Goal: Check status: Check status

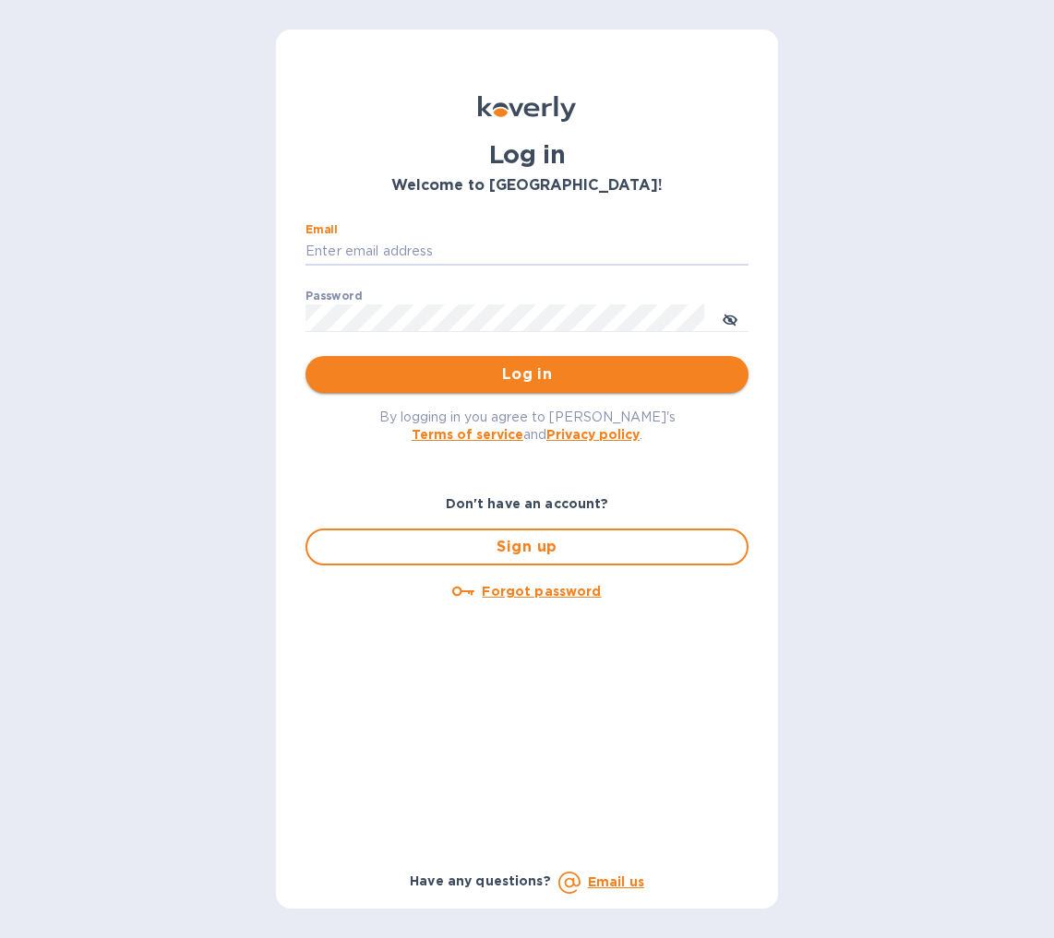
type input "brad@doddswineimports.com"
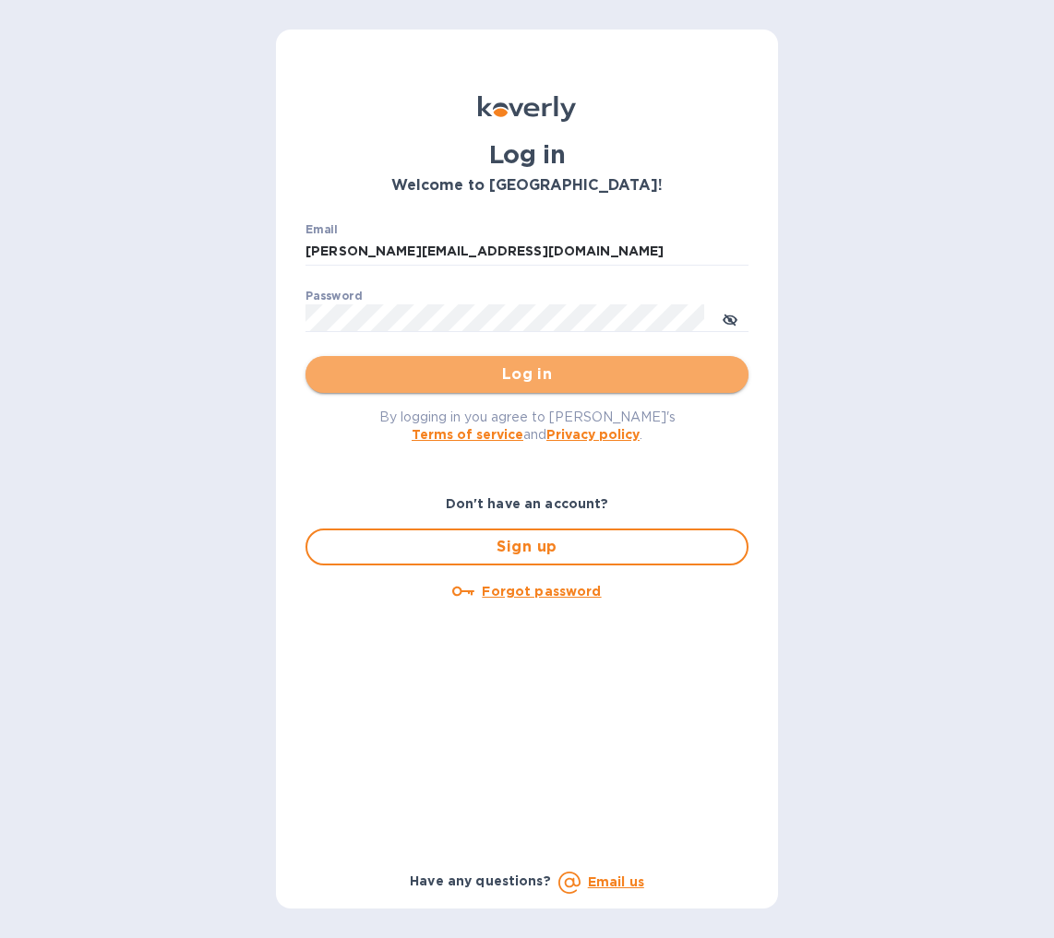
click at [541, 373] on span "Log in" at bounding box center [526, 375] width 413 height 22
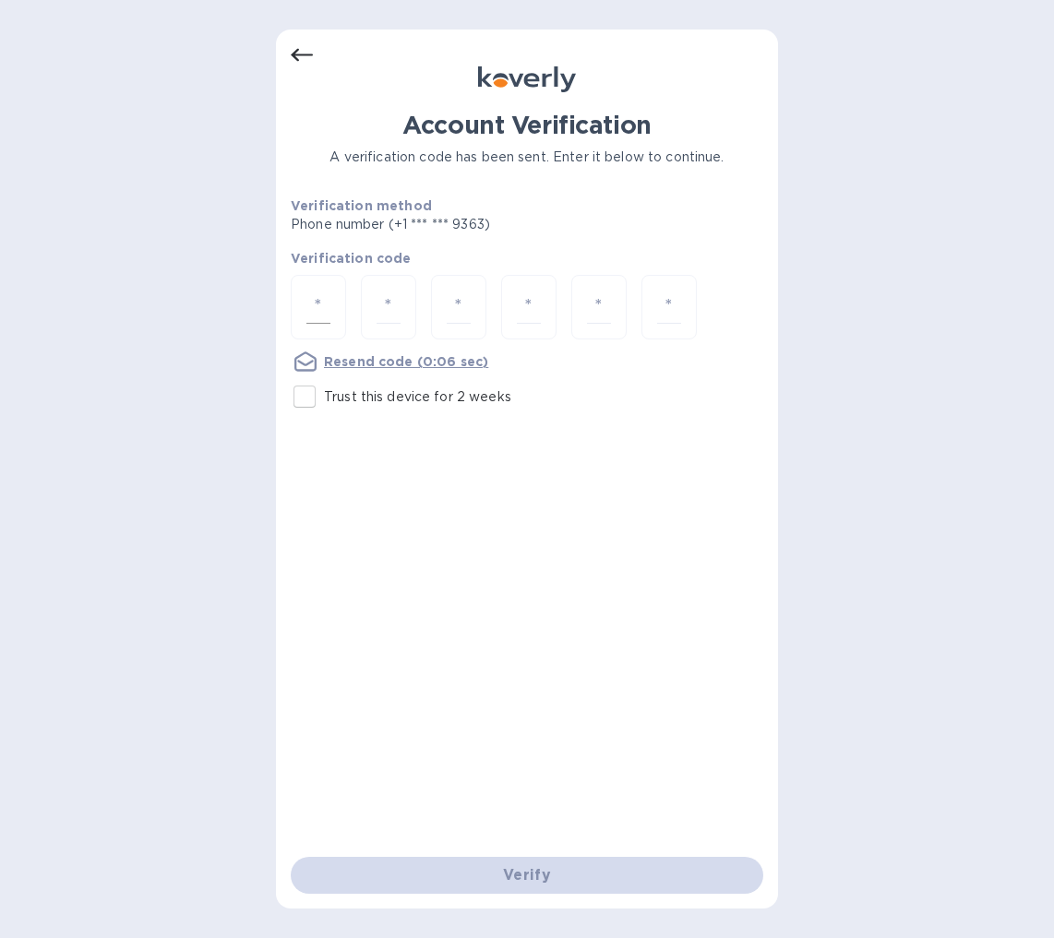
click at [334, 300] on div at bounding box center [318, 308] width 55 height 66
click at [398, 660] on div "Account Verification A verification code has been sent. Enter it below to conti…" at bounding box center [527, 484] width 472 height 746
click at [334, 303] on div at bounding box center [318, 308] width 55 height 66
click at [487, 655] on div "Account Verification A verification code has been sent. Enter it below to conti…" at bounding box center [527, 484] width 472 height 746
click at [321, 311] on input "number" at bounding box center [318, 308] width 24 height 34
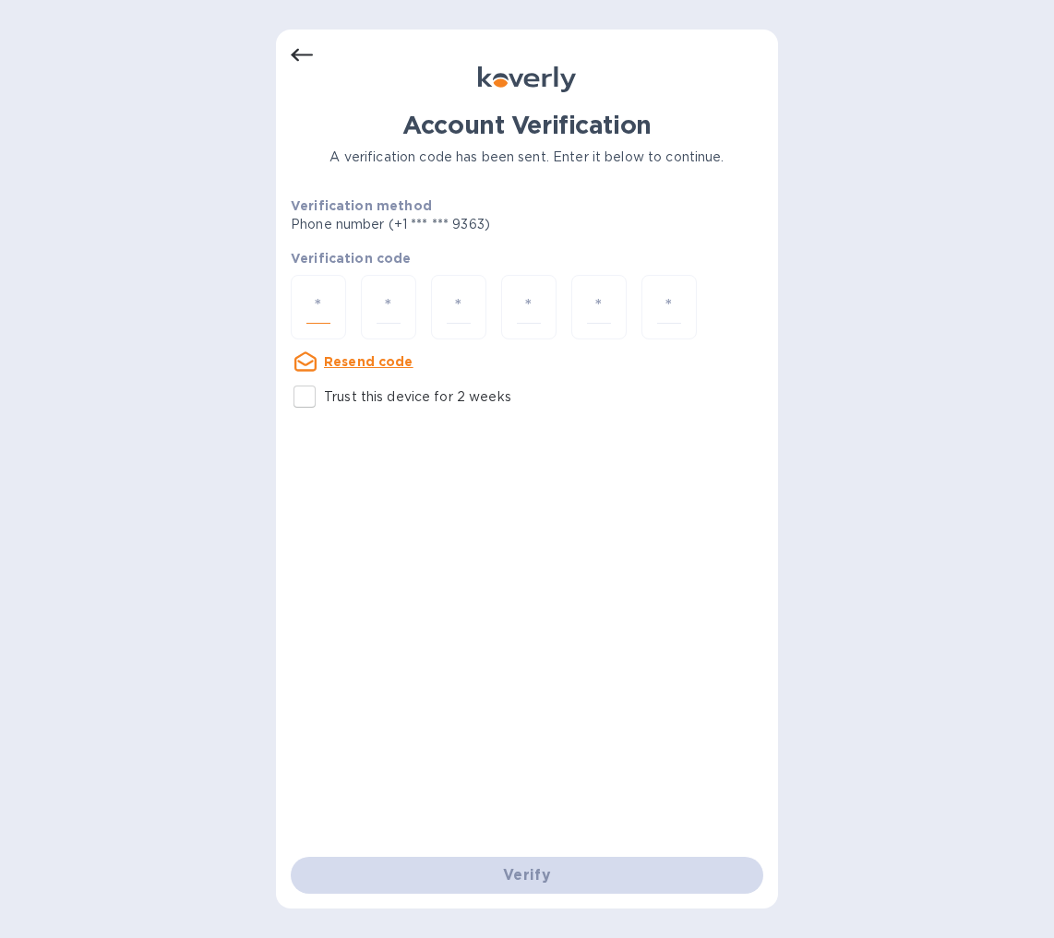
type input "2"
type input "1"
type input "0"
type input "5"
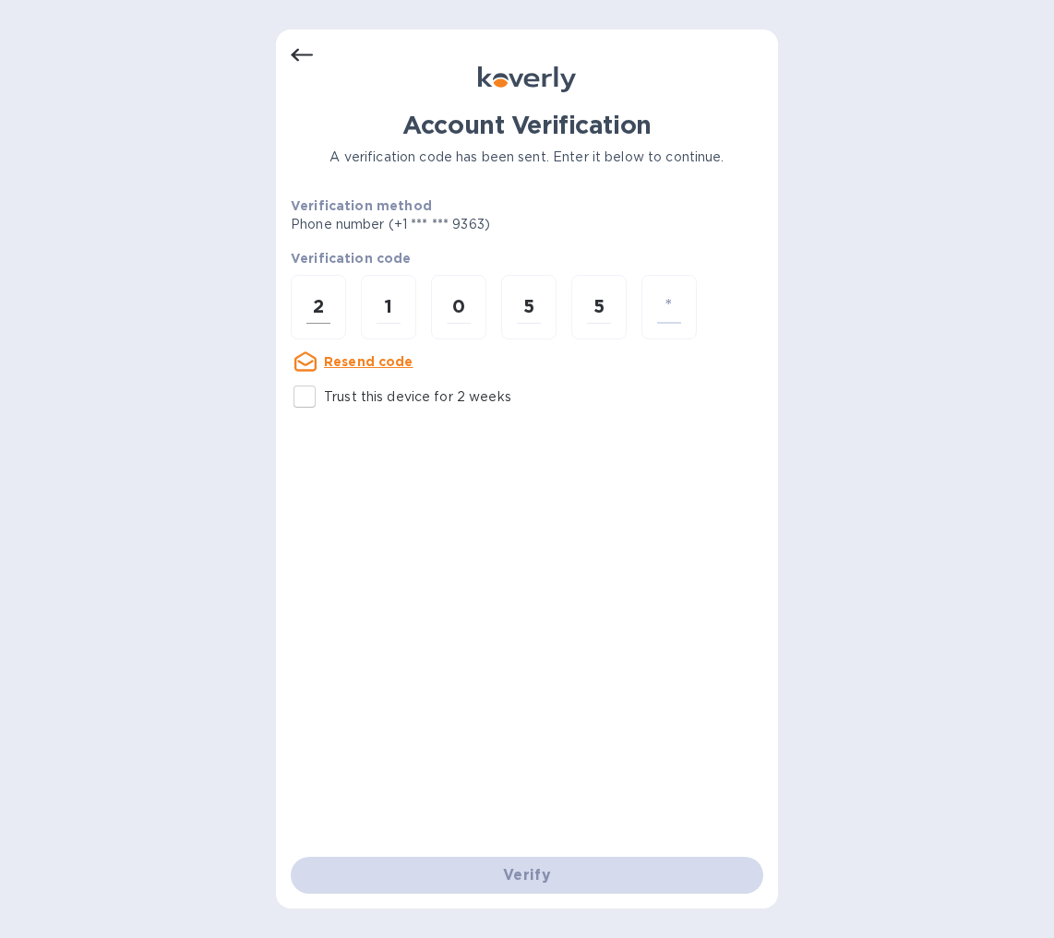
type input "5"
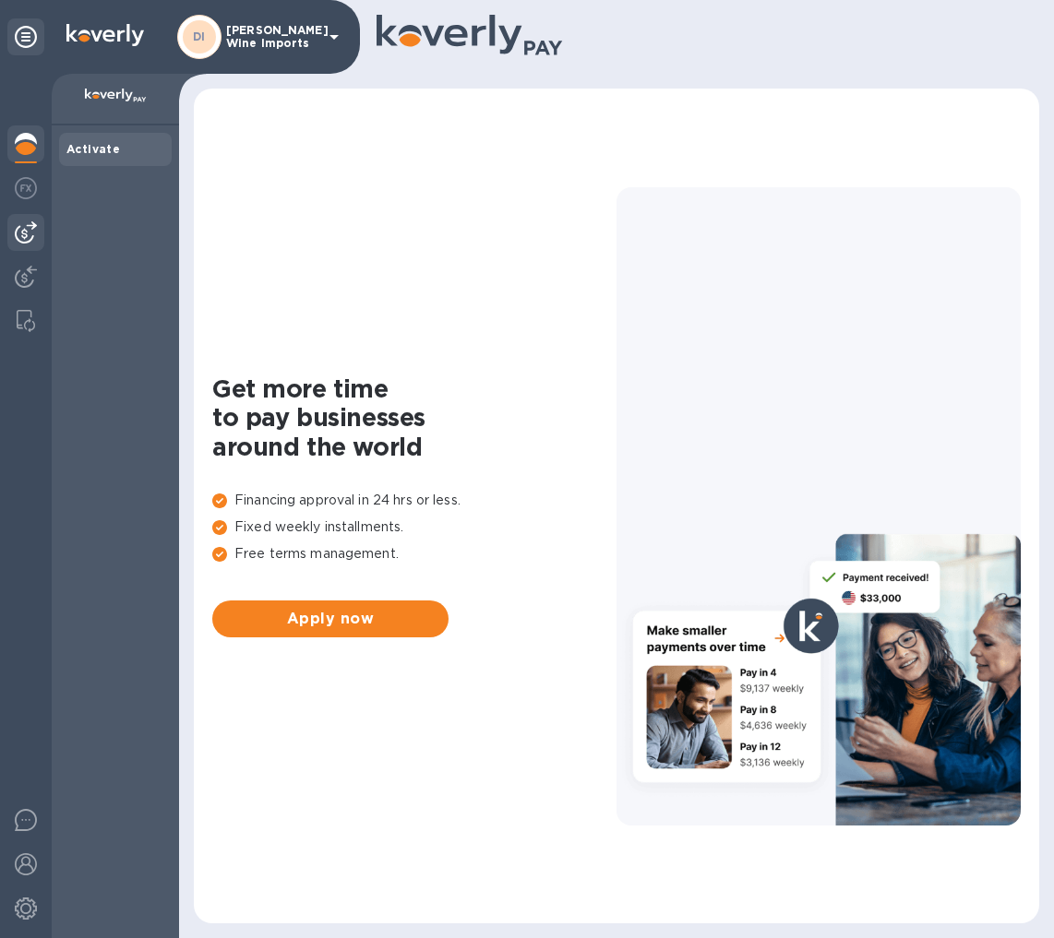
click at [31, 234] on img at bounding box center [26, 232] width 22 height 22
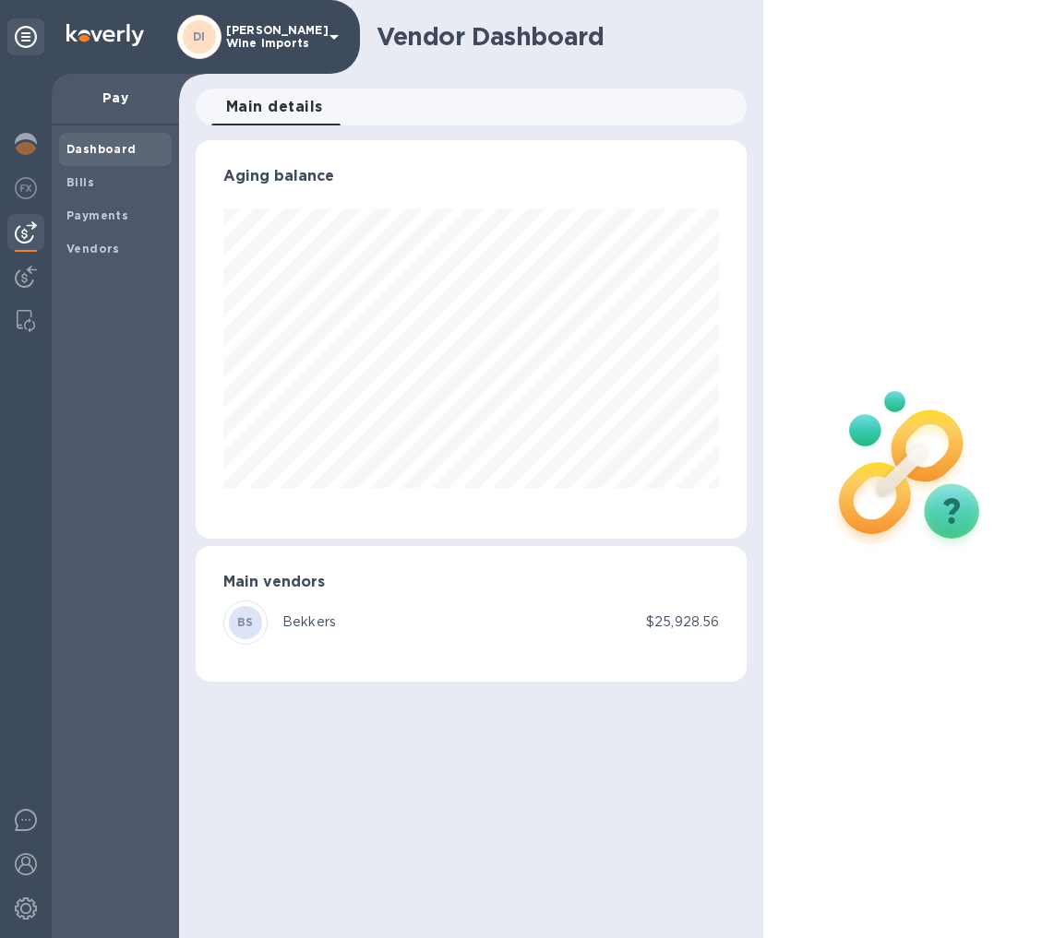
scroll to position [399, 552]
click at [88, 213] on b "Payments" at bounding box center [97, 216] width 62 height 14
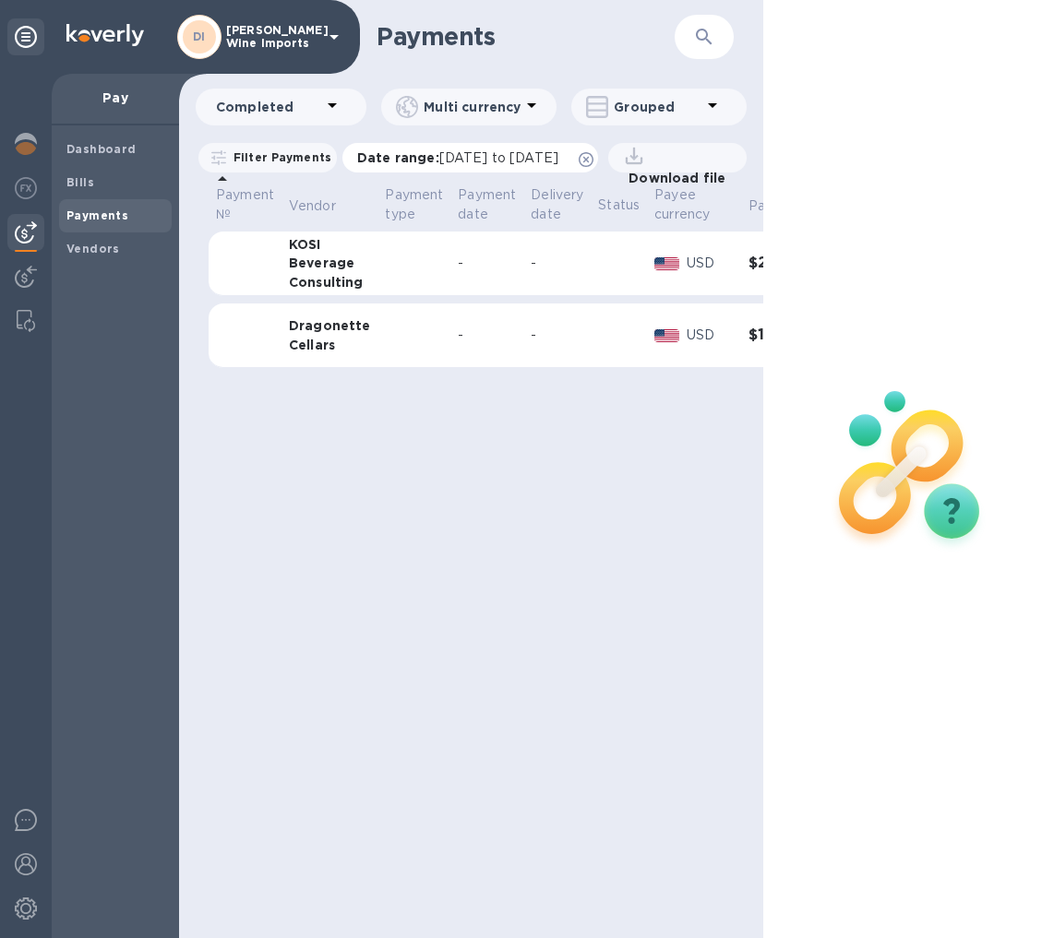
click at [510, 155] on span "[DATE] to [DATE]" at bounding box center [498, 157] width 119 height 15
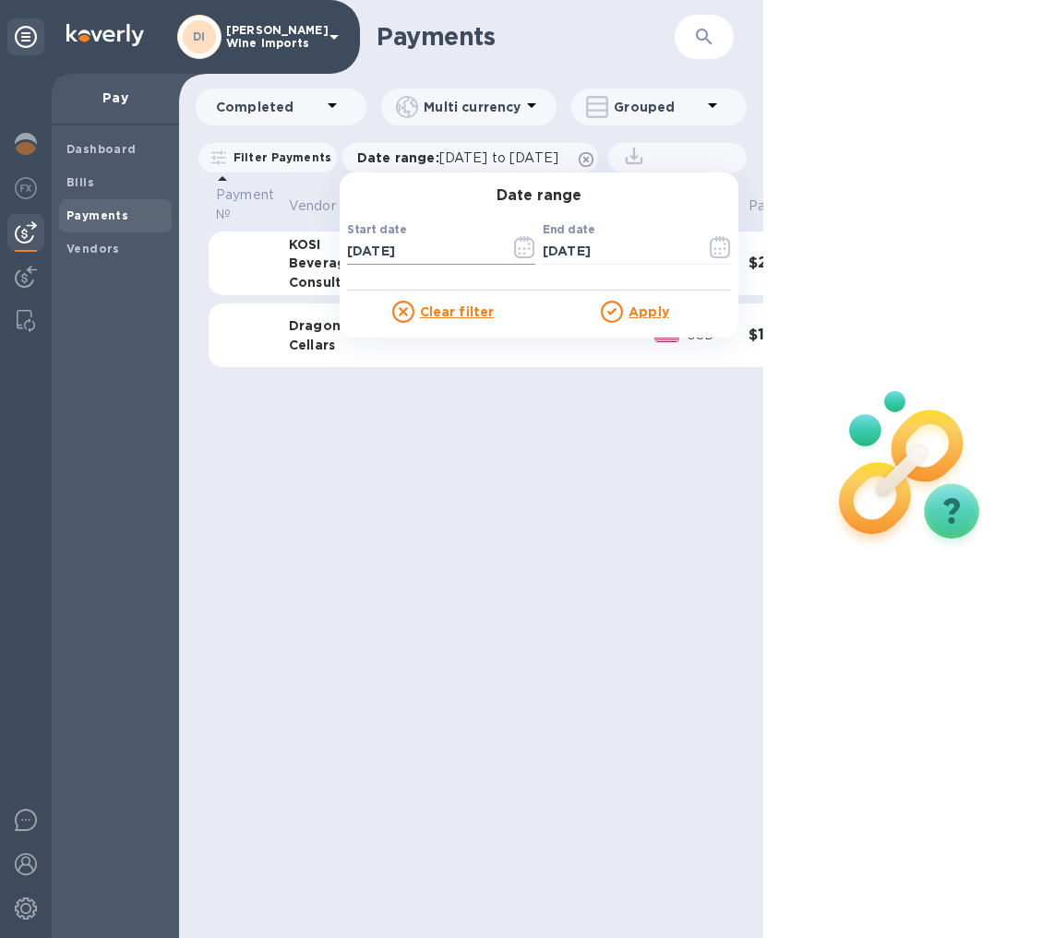
click at [435, 250] on input "[DATE]" at bounding box center [421, 252] width 149 height 28
click at [364, 250] on input "[DATE]" at bounding box center [421, 252] width 149 height 28
click at [383, 248] on input "[DATE]" at bounding box center [421, 252] width 149 height 28
type input "[DATE]"
click at [642, 309] on u "Apply" at bounding box center [648, 311] width 41 height 15
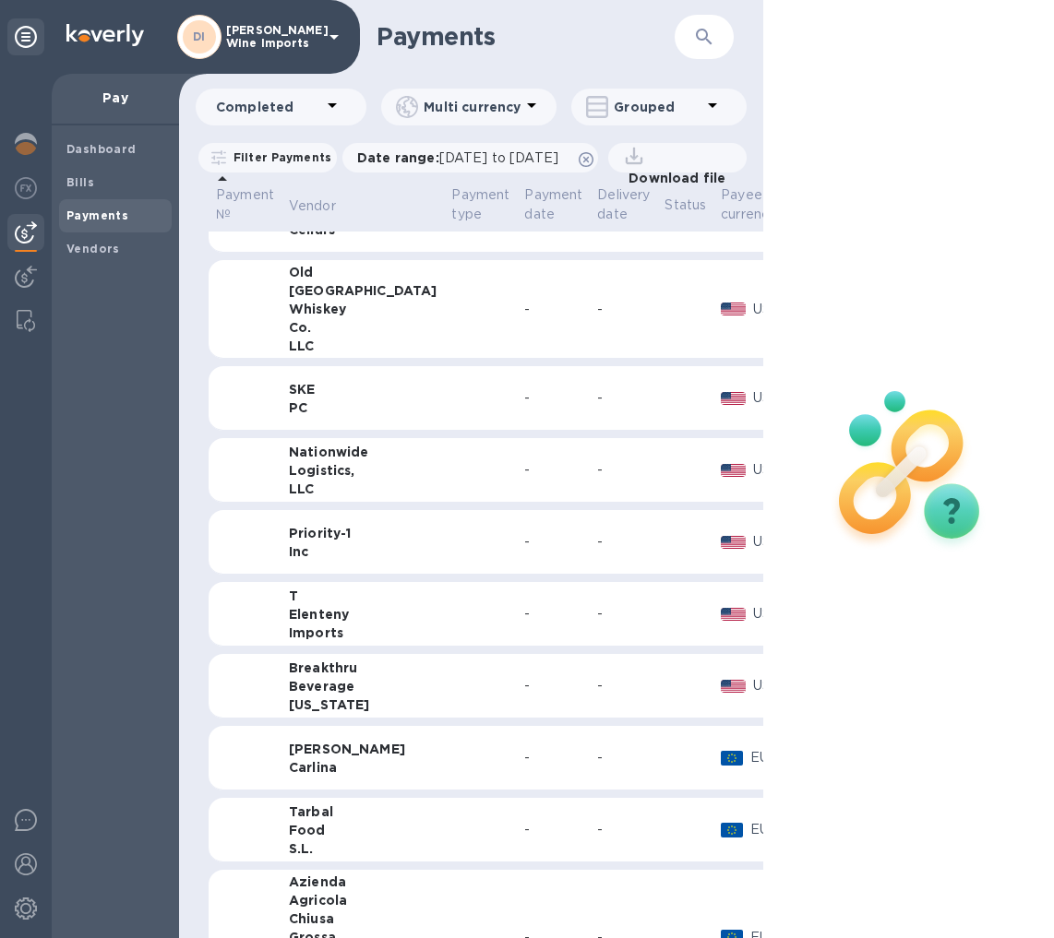
scroll to position [120, 0]
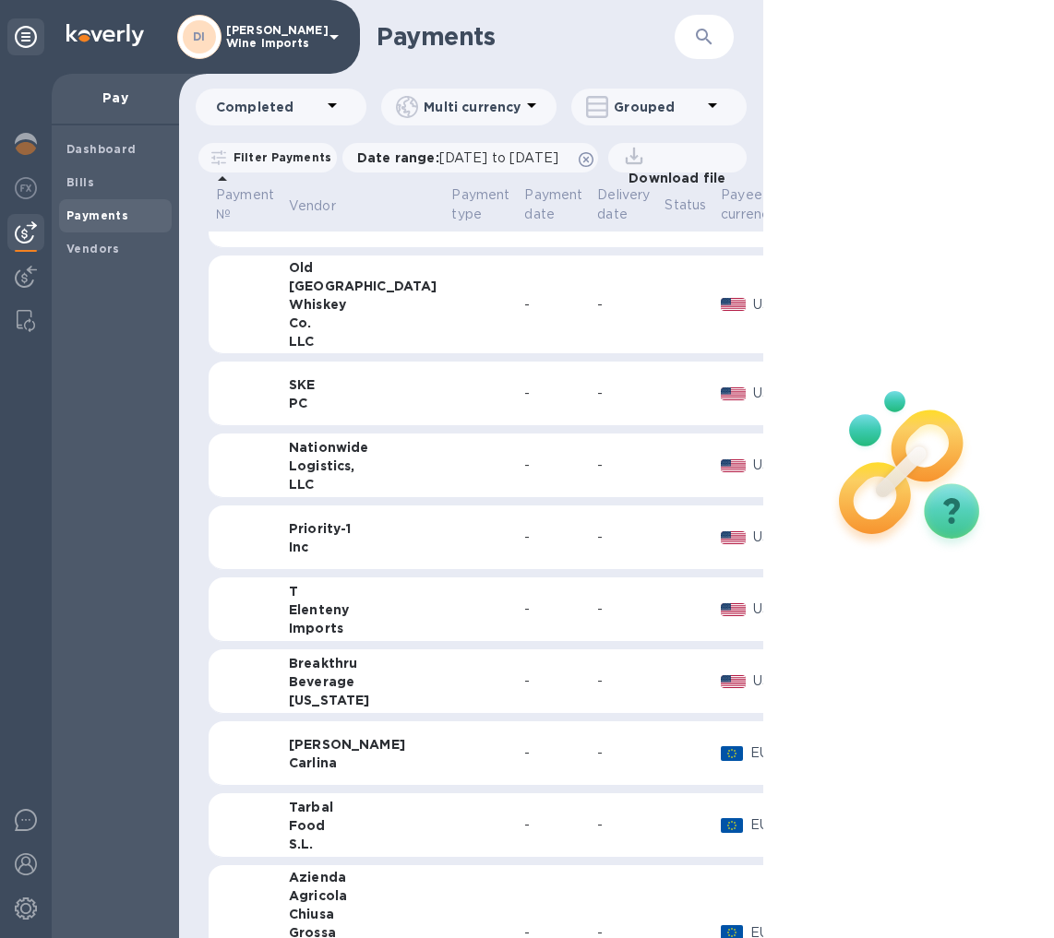
click at [444, 704] on td at bounding box center [480, 682] width 73 height 65
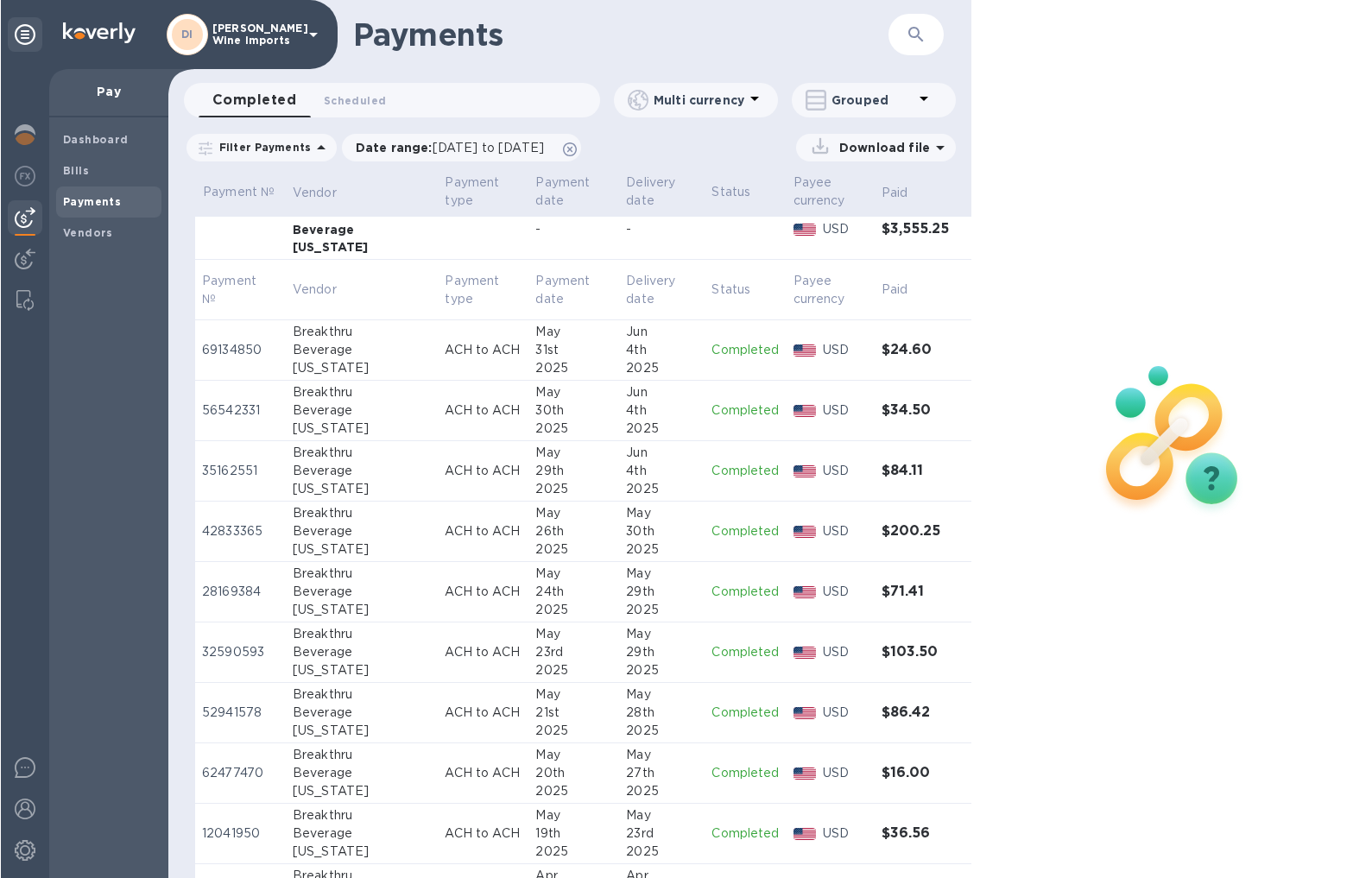
scroll to position [520, 0]
click at [445, 356] on p "ACH to ACH" at bounding box center [483, 349] width 77 height 18
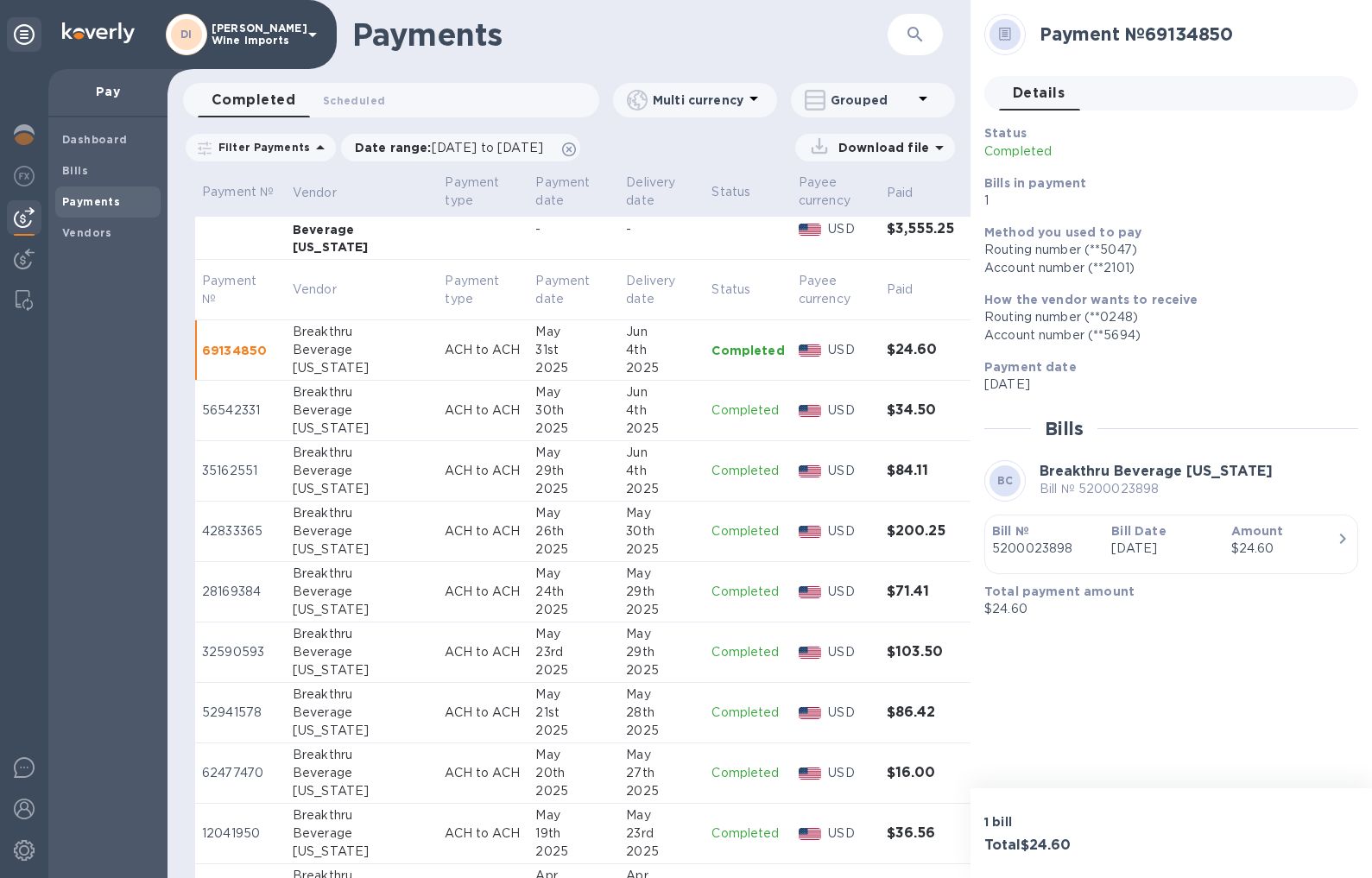
click at [985, 535] on icon "button" at bounding box center [1343, 538] width 6 height 10
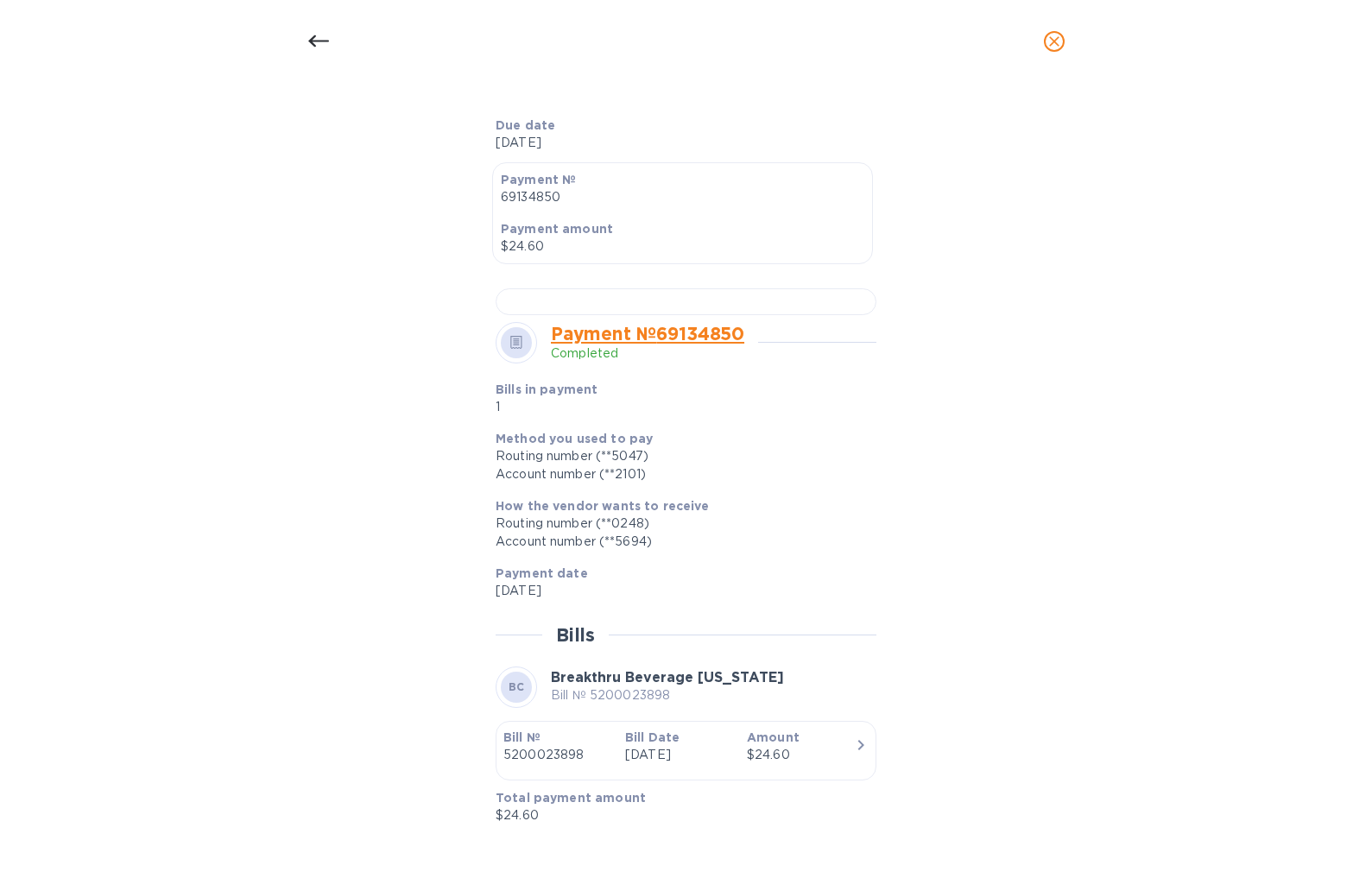
click at [854, 742] on icon "button" at bounding box center [861, 745] width 21 height 21
click at [985, 39] on icon "close" at bounding box center [1054, 41] width 17 height 17
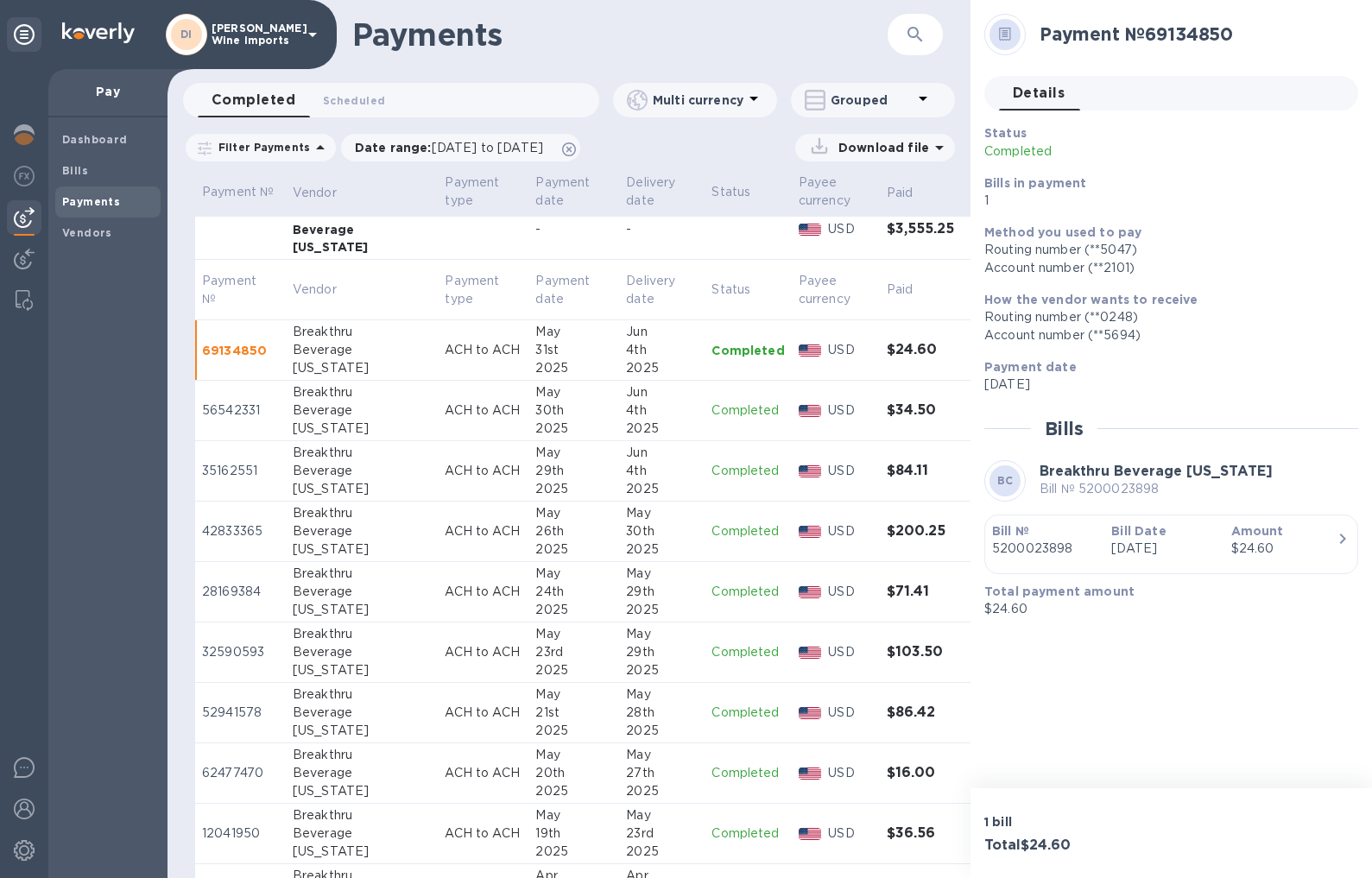
scroll to position [352, 0]
click at [257, 402] on p "56542331" at bounding box center [241, 410] width 77 height 18
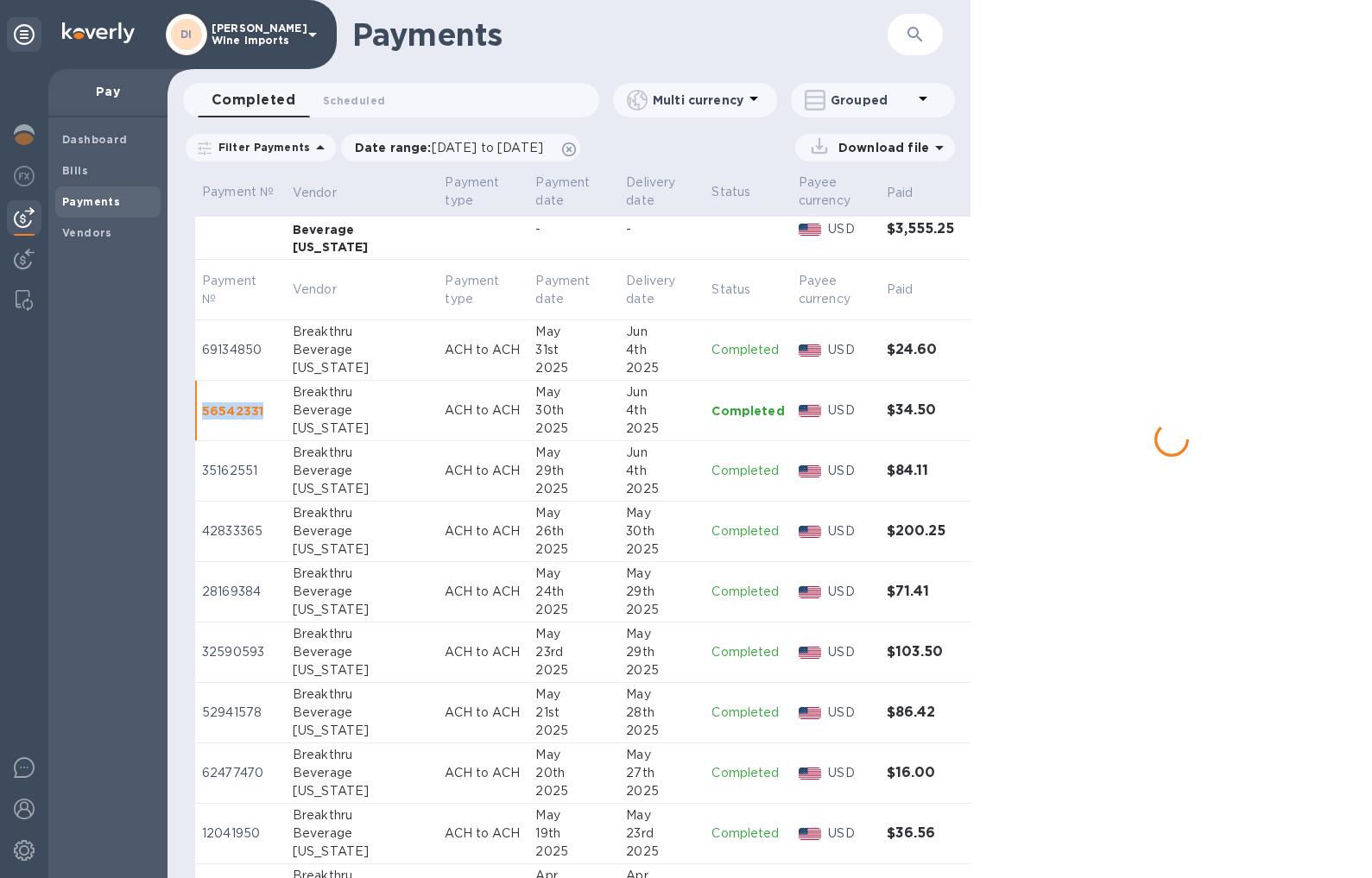
click at [257, 402] on p "56542331" at bounding box center [241, 411] width 77 height 17
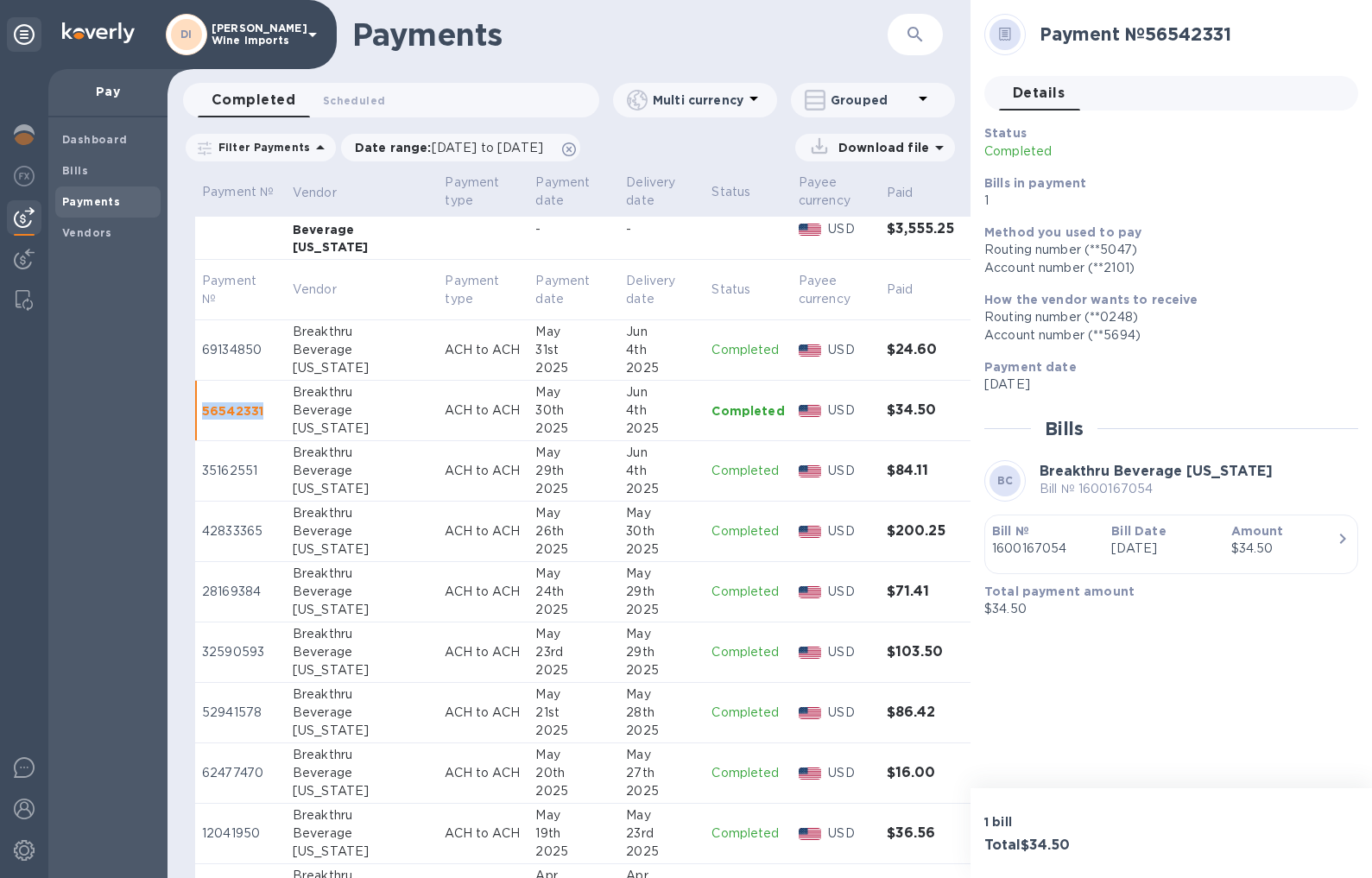
click at [985, 540] on icon "button" at bounding box center [1343, 539] width 21 height 21
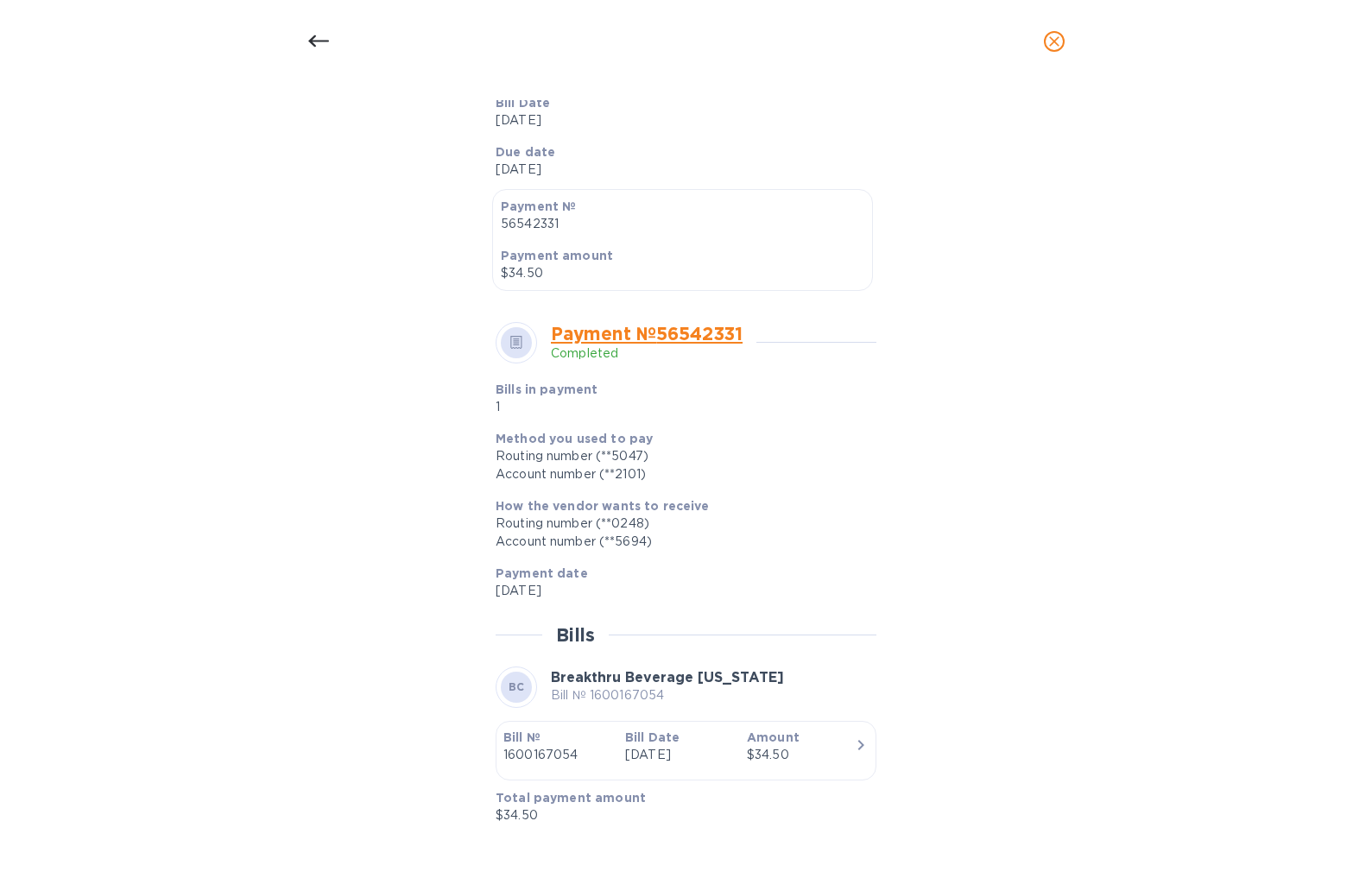
scroll to position [394, 0]
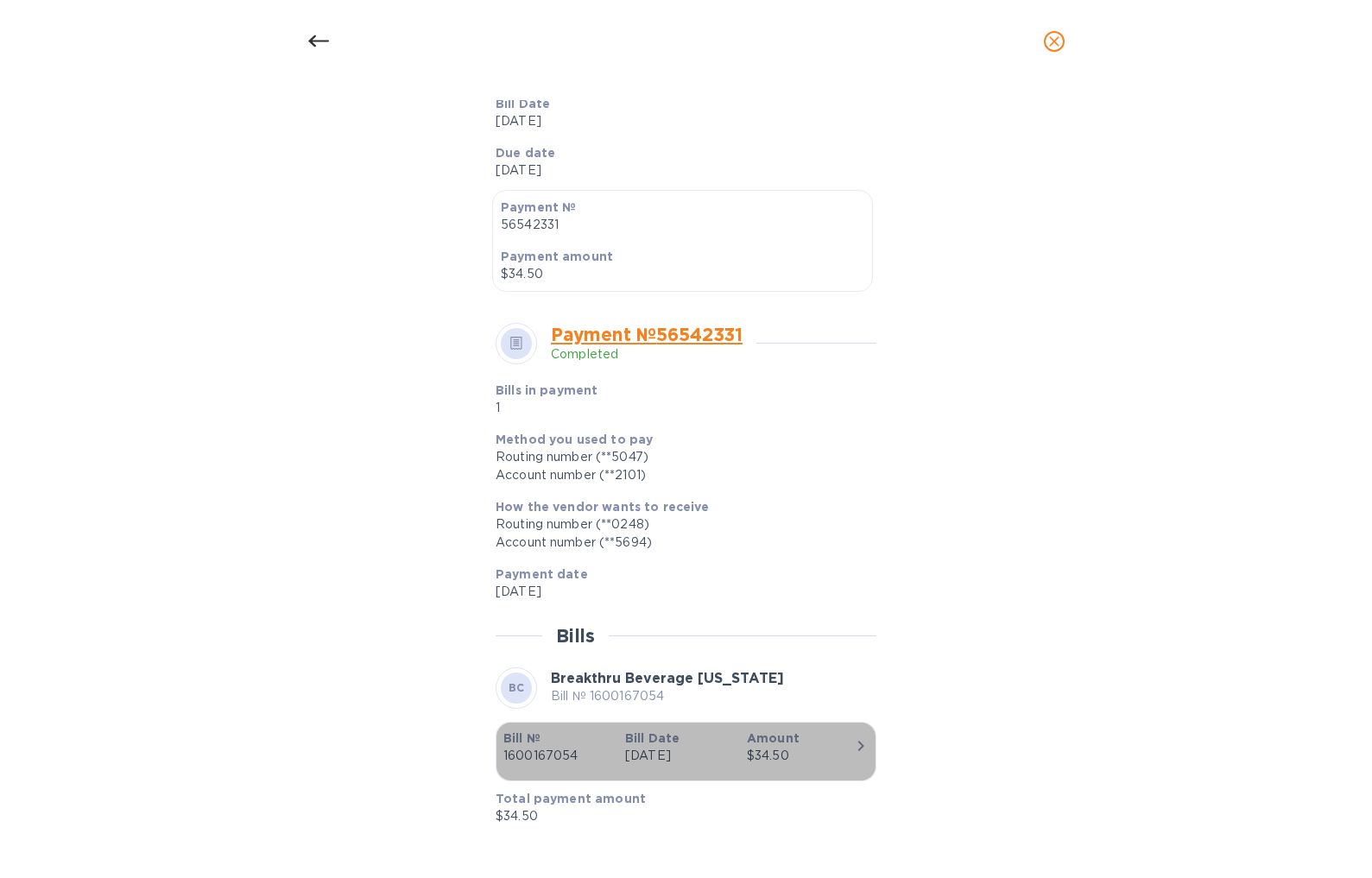
click at [852, 745] on icon "button" at bounding box center [861, 746] width 21 height 21
click at [861, 745] on icon "button" at bounding box center [861, 746] width 21 height 21
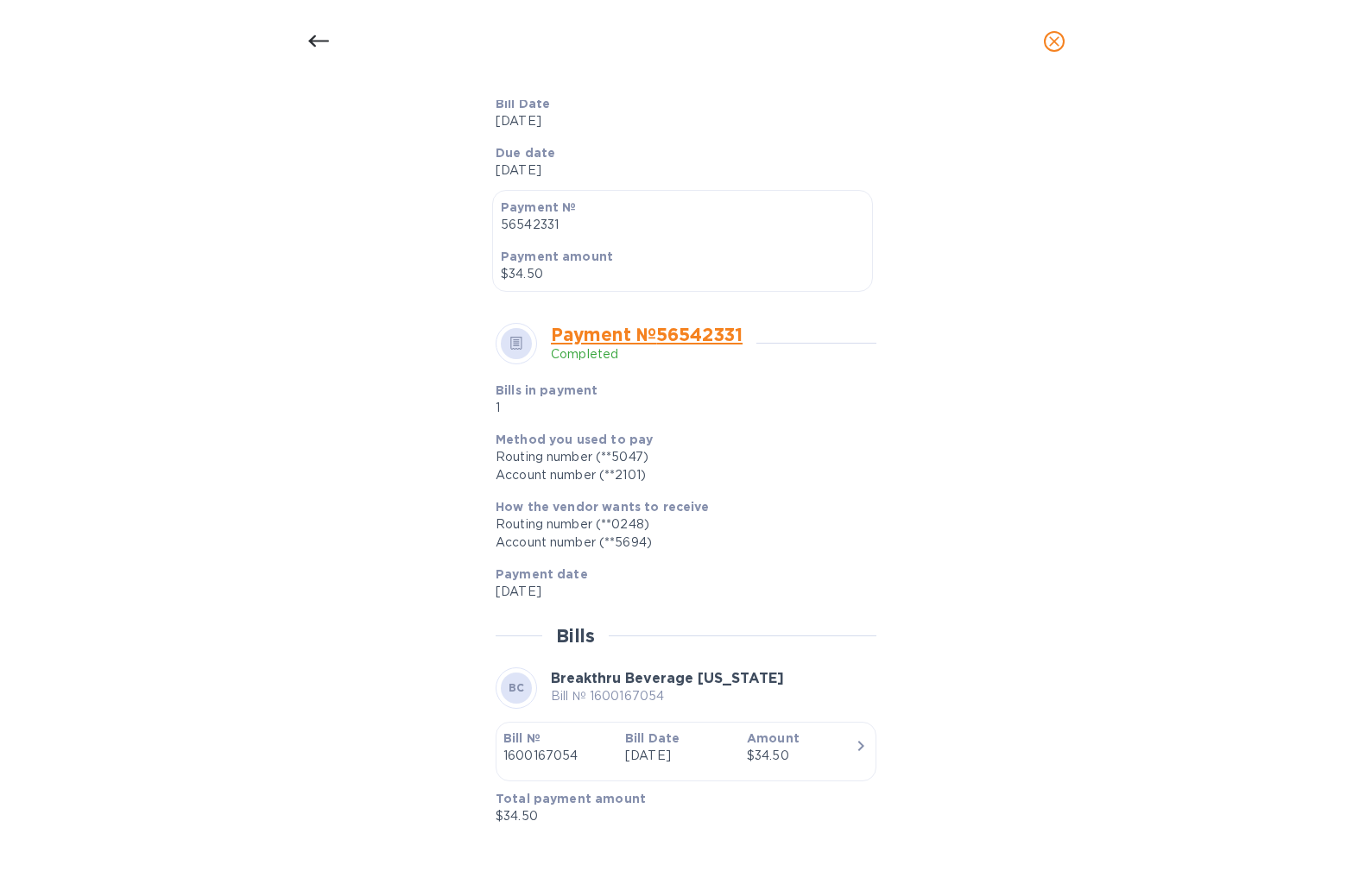
scroll to position [0, 0]
click at [985, 42] on icon "close" at bounding box center [1054, 41] width 17 height 17
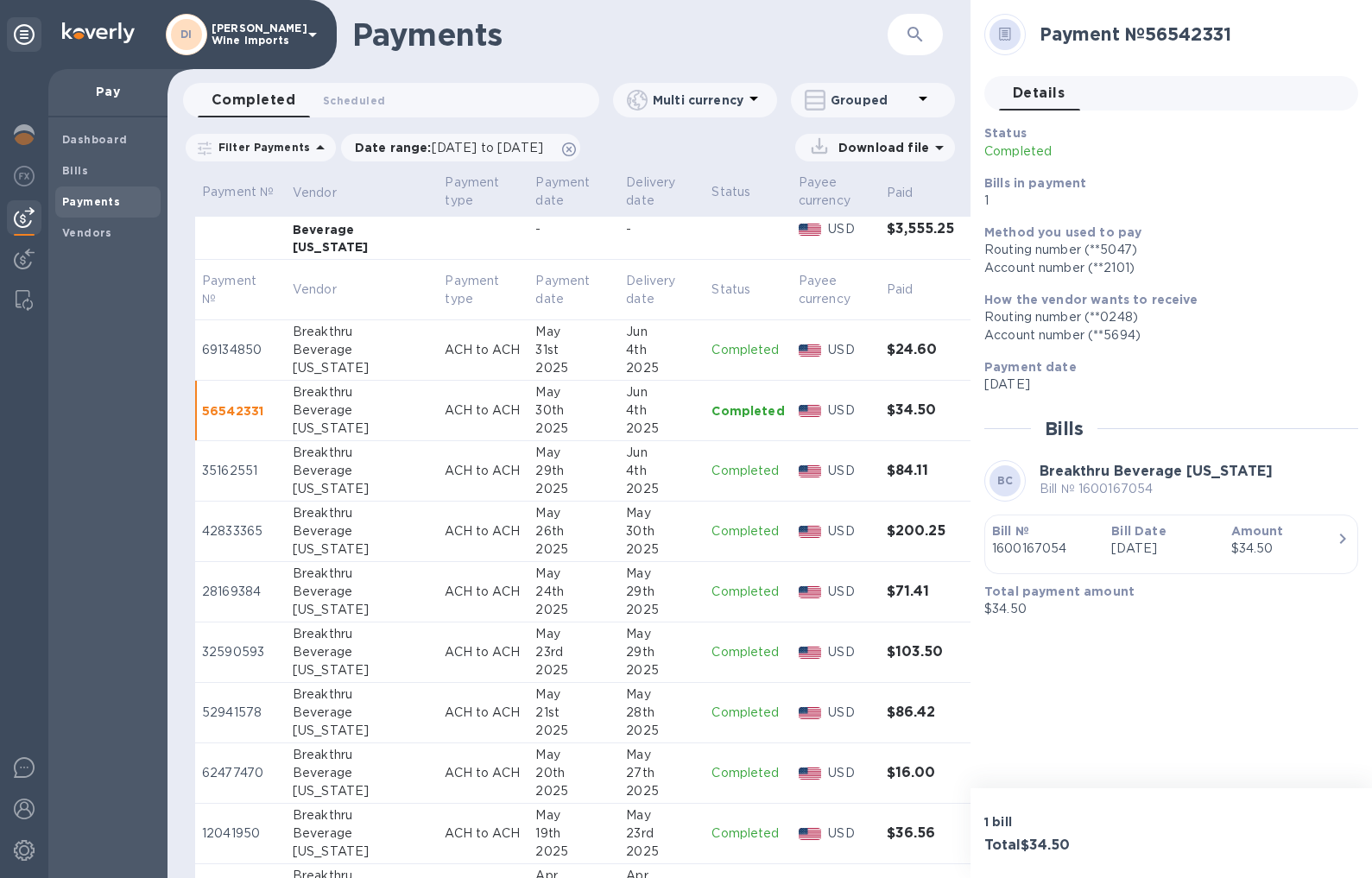
click at [240, 472] on p "35162551" at bounding box center [241, 471] width 77 height 18
click at [985, 541] on icon "button" at bounding box center [1343, 538] width 6 height 10
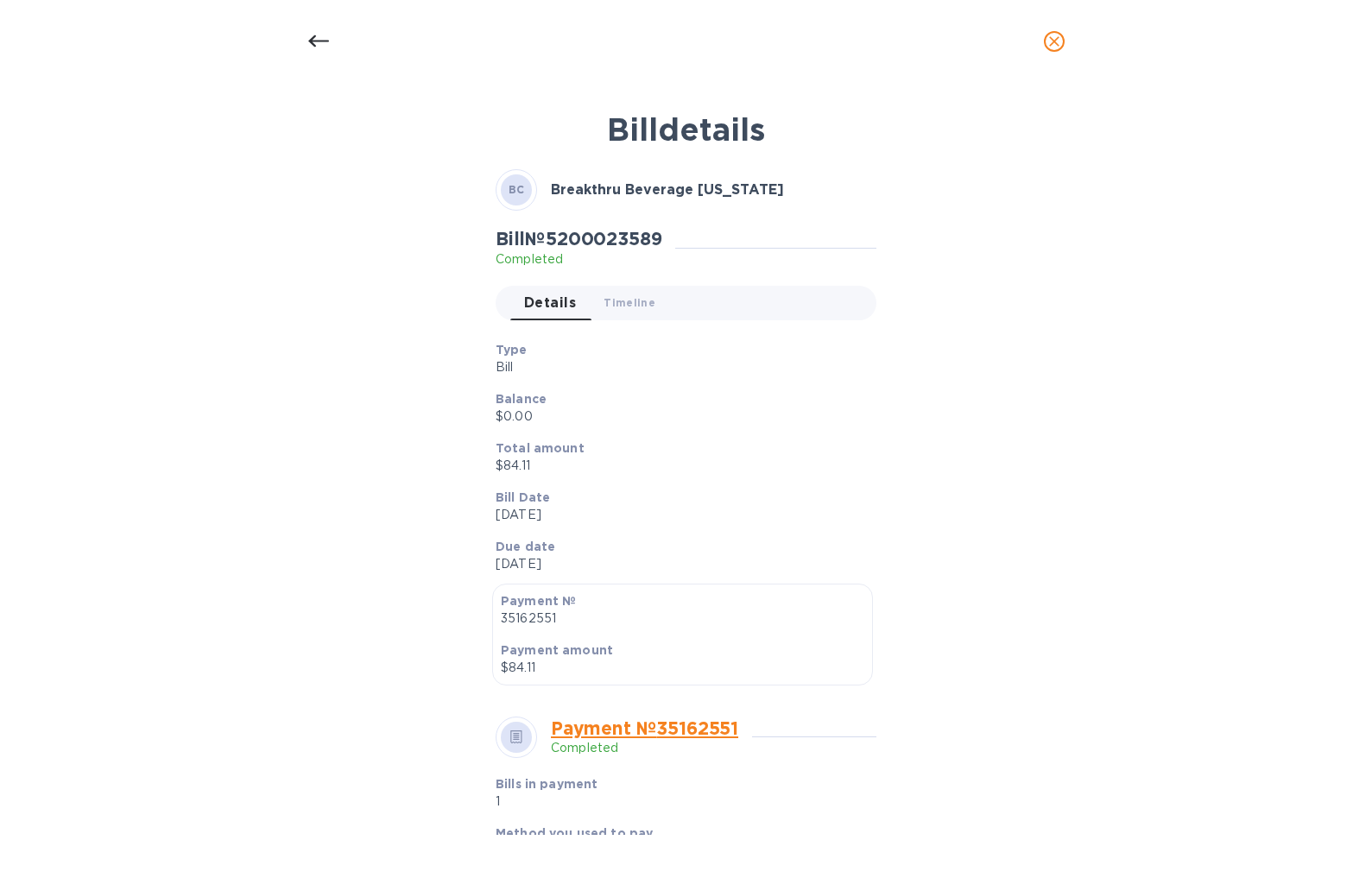
click at [687, 727] on link "Payment № 35162551" at bounding box center [645, 728] width 187 height 22
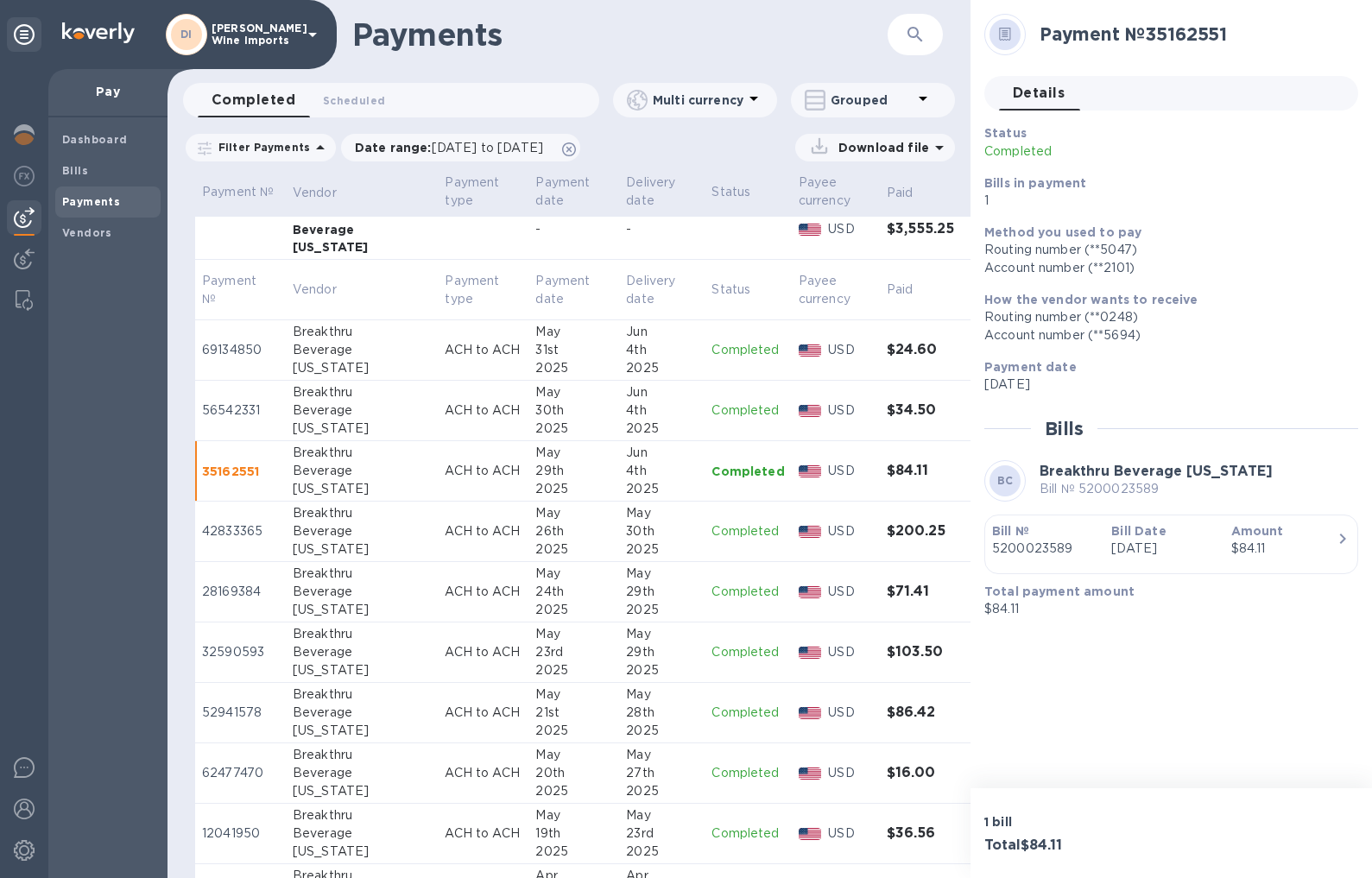
click at [985, 541] on icon "button" at bounding box center [1343, 539] width 21 height 21
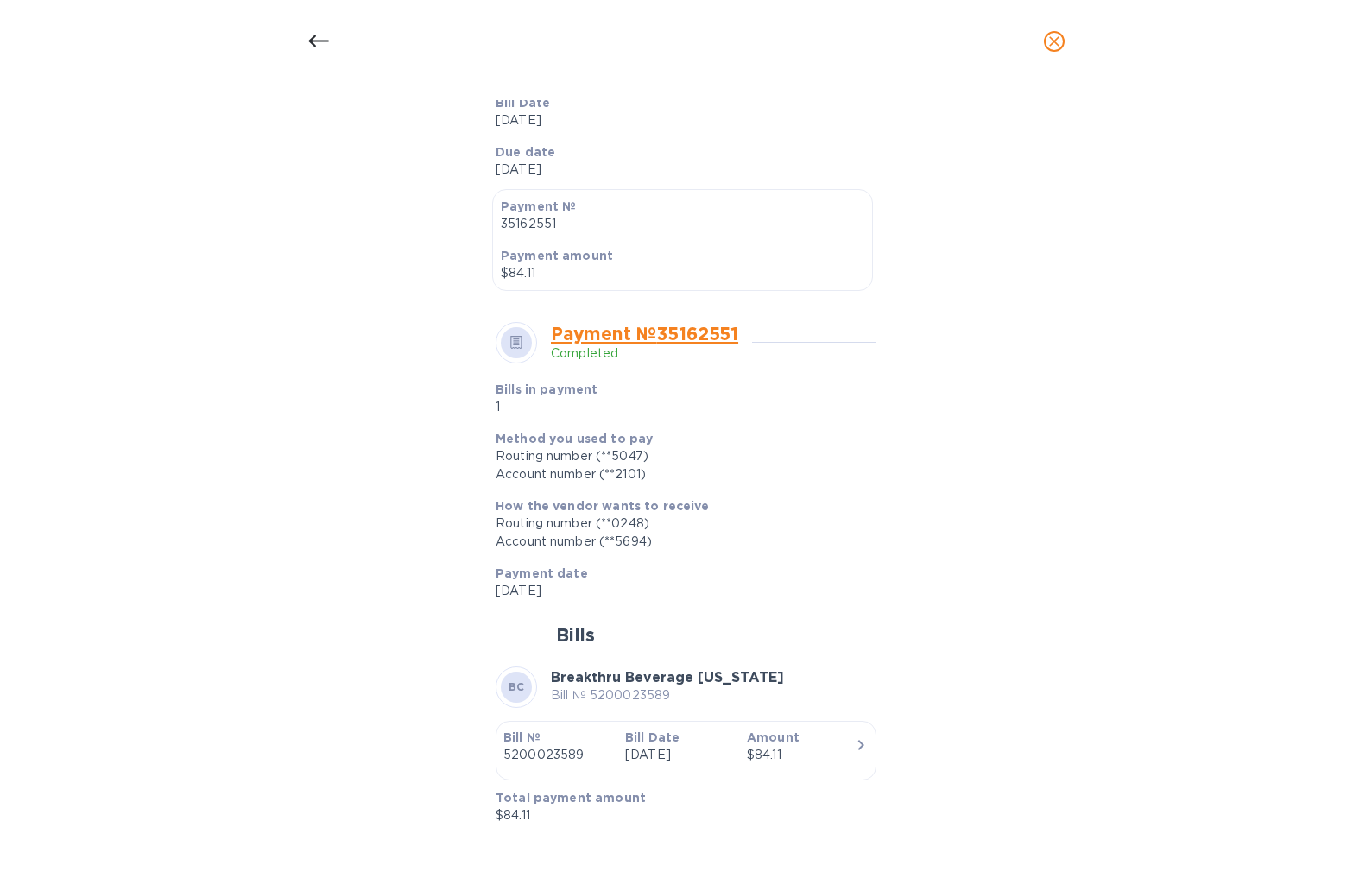
scroll to position [394, 0]
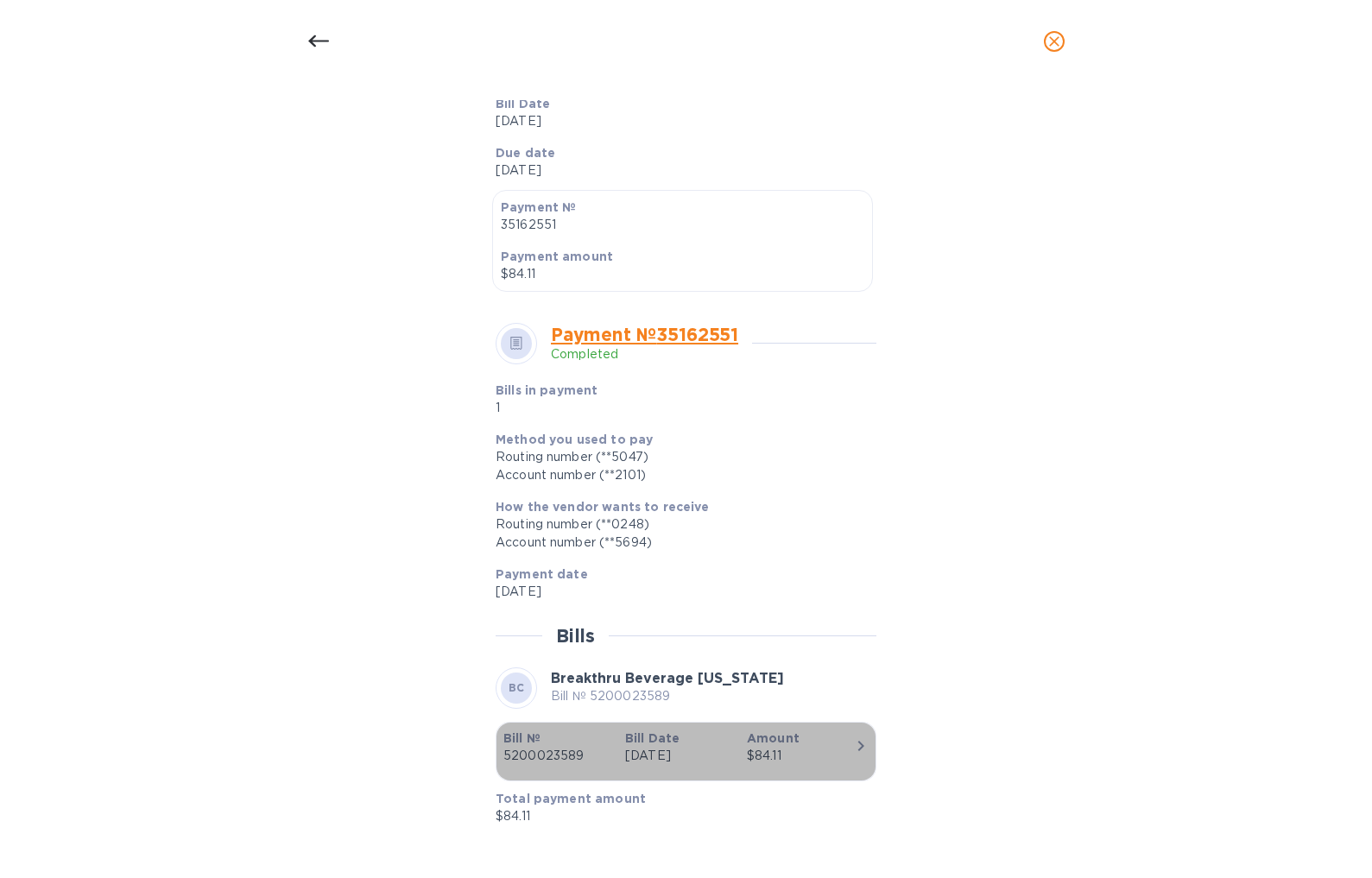
click at [859, 744] on icon "button" at bounding box center [861, 746] width 21 height 21
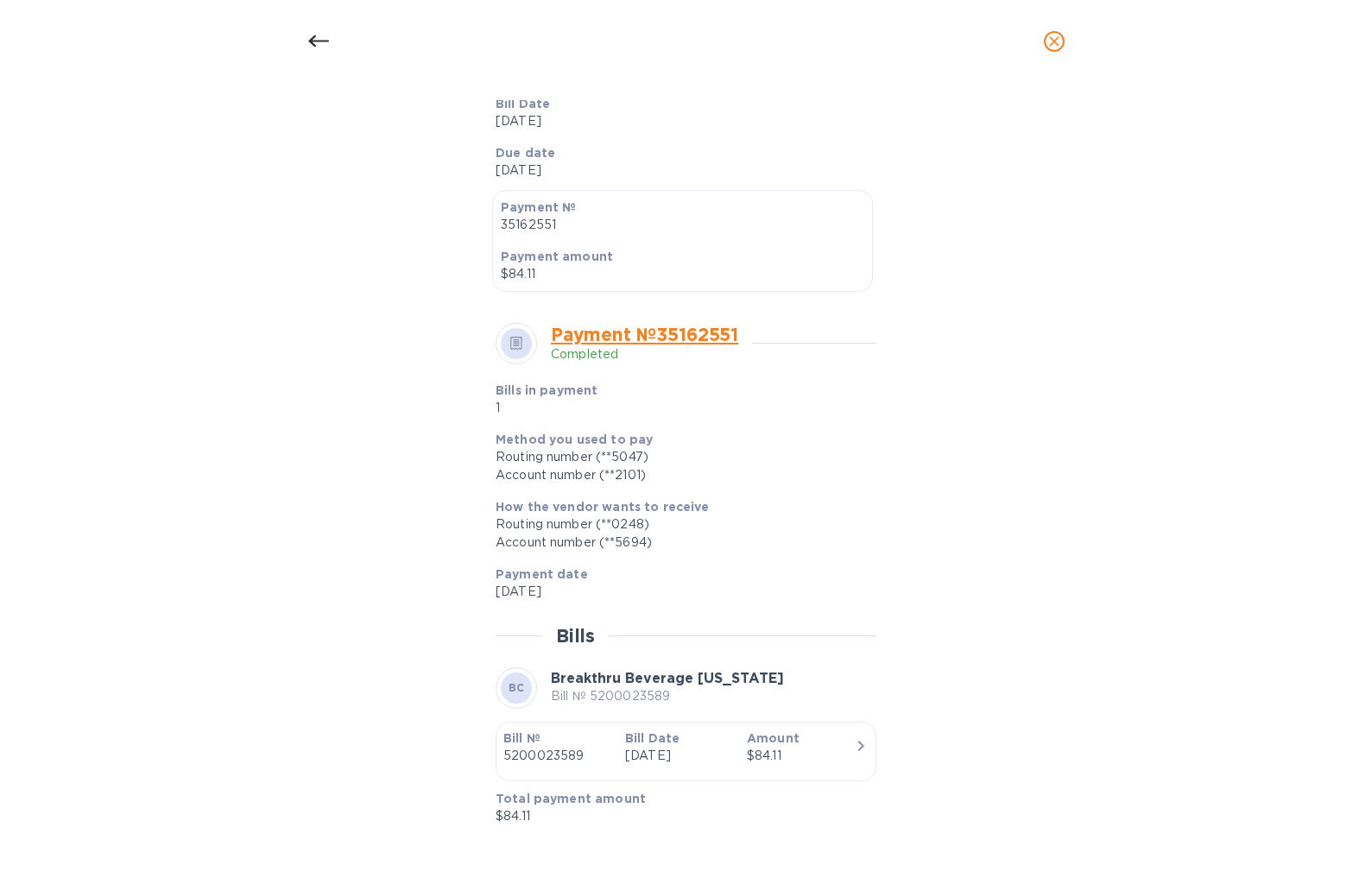
click at [859, 744] on icon "button" at bounding box center [861, 746] width 21 height 21
click at [985, 37] on icon "close" at bounding box center [1054, 41] width 17 height 17
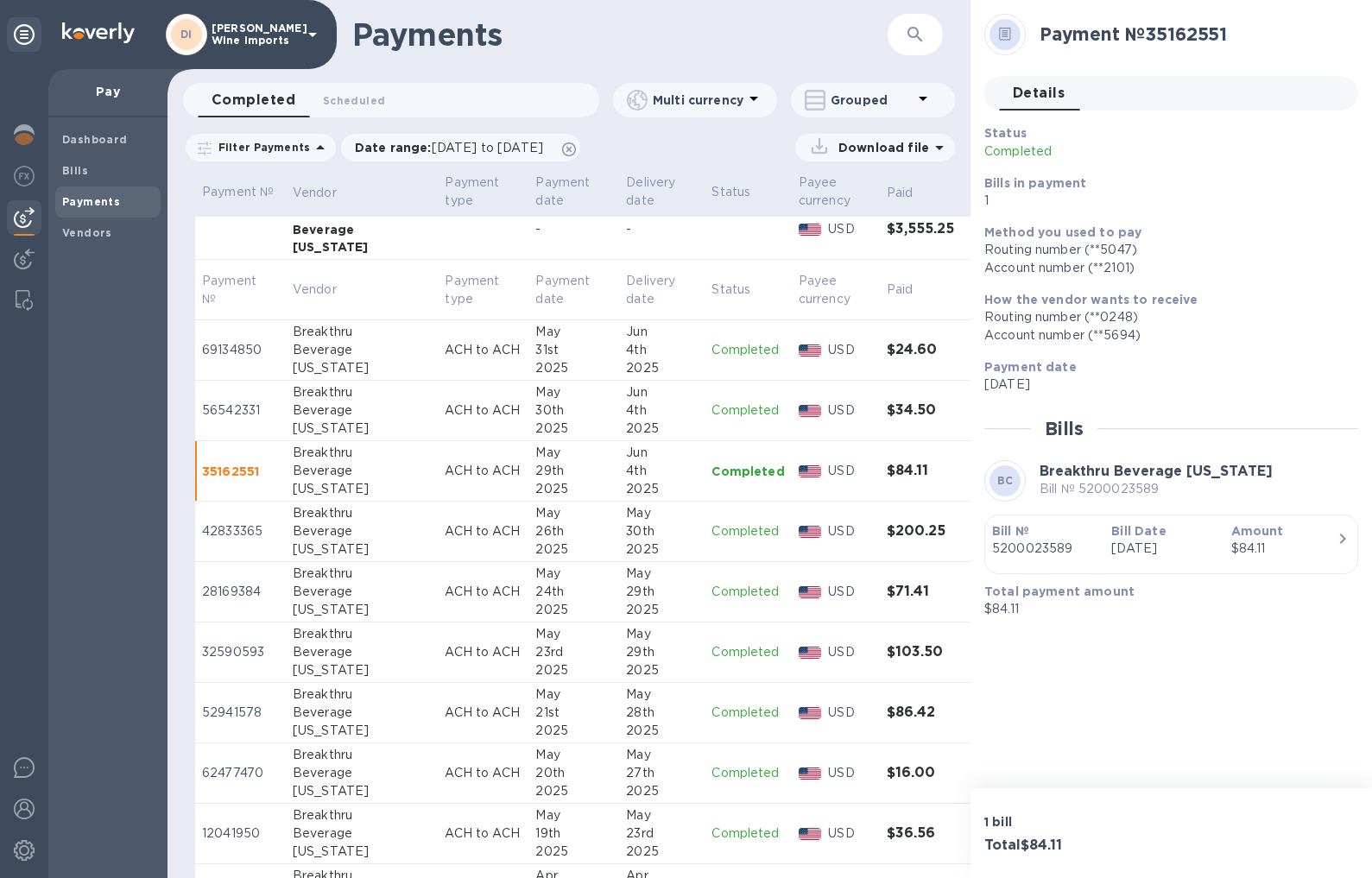
scroll to position [352, 0]
click at [250, 528] on p "42833365" at bounding box center [241, 531] width 77 height 18
click at [985, 538] on icon "button" at bounding box center [1343, 539] width 21 height 21
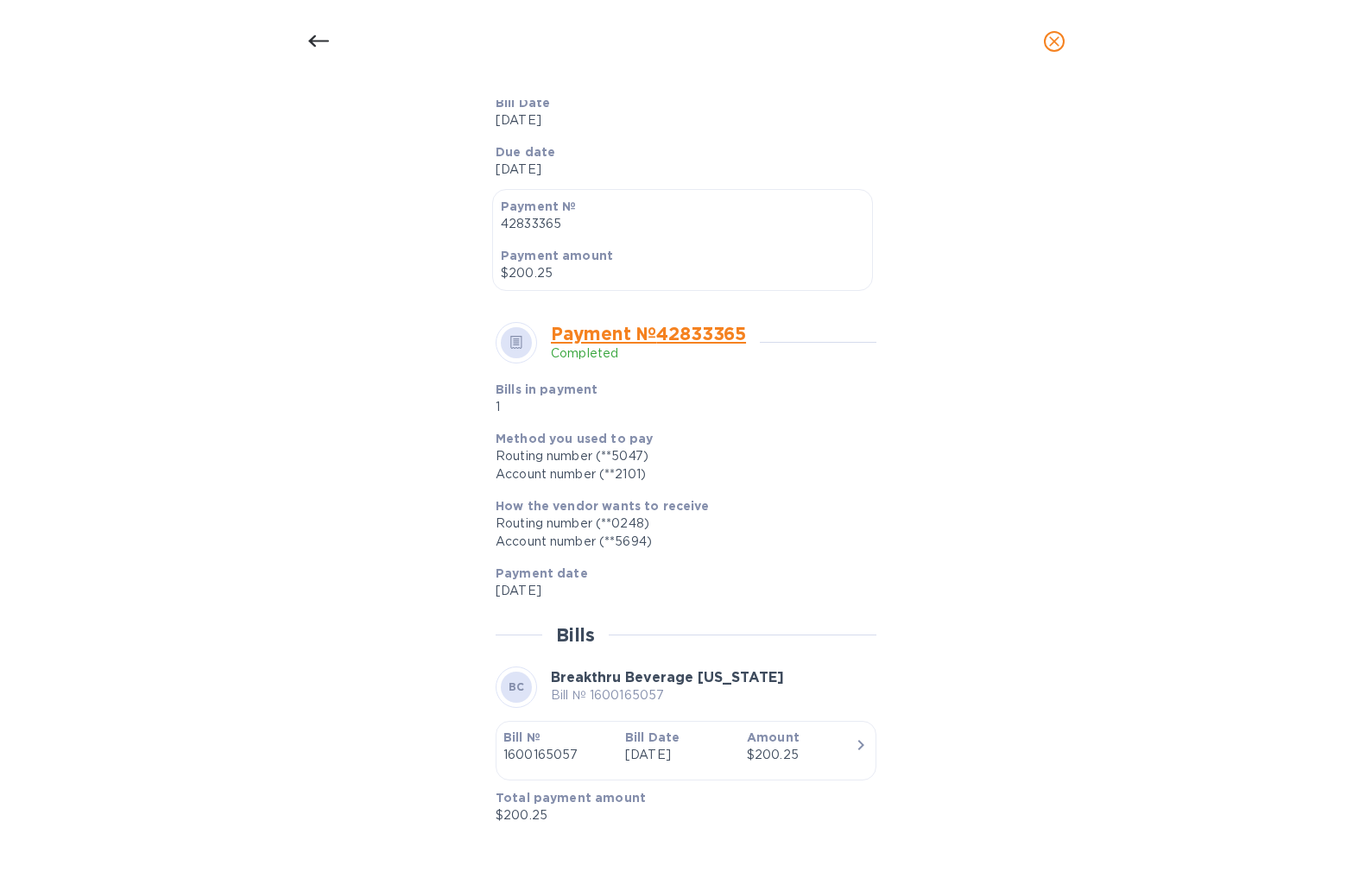
scroll to position [394, 0]
click at [858, 742] on icon "button" at bounding box center [861, 746] width 6 height 10
click at [985, 39] on icon "close" at bounding box center [1054, 41] width 17 height 17
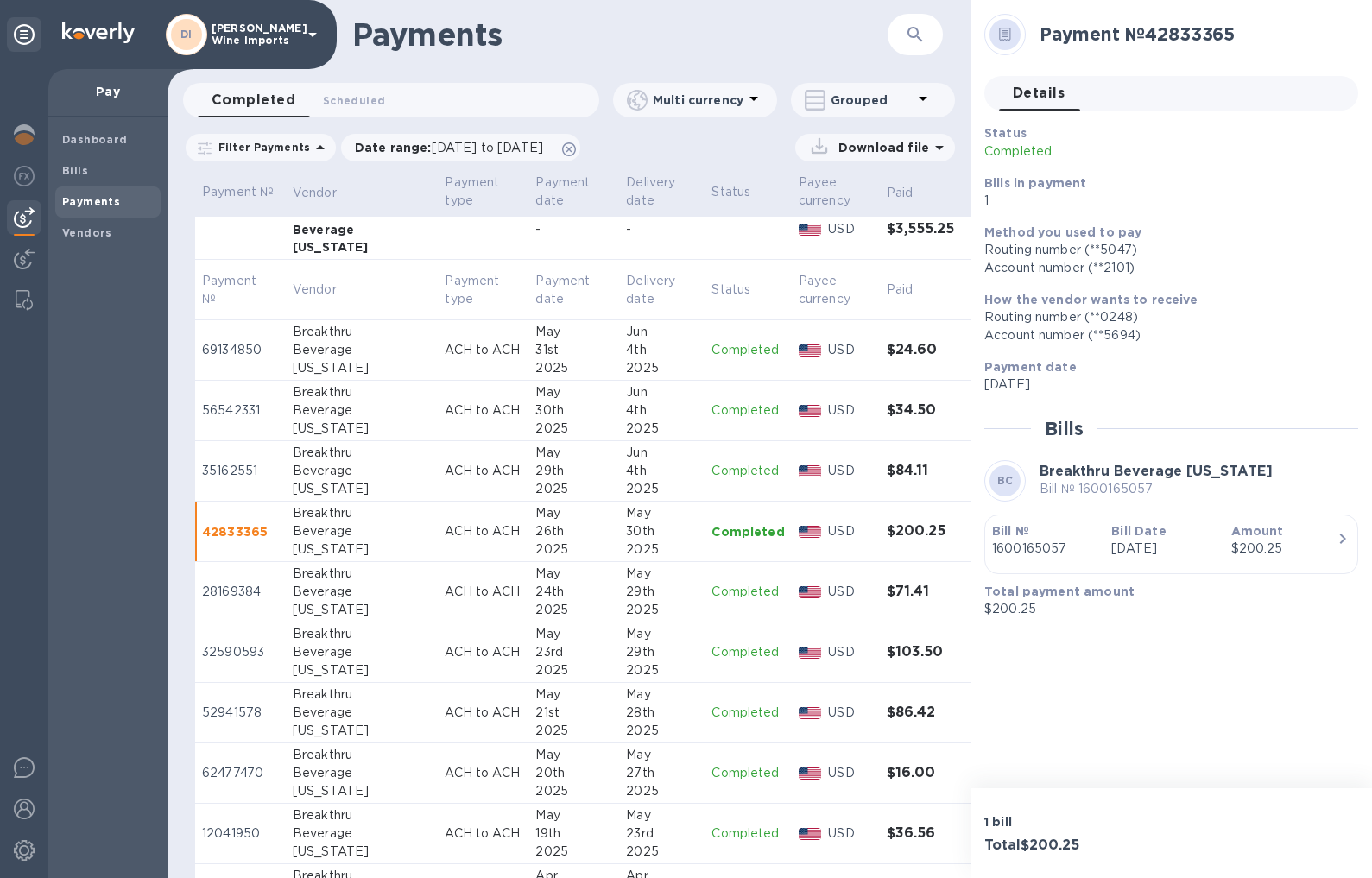
scroll to position [352, 0]
click at [248, 347] on p "69134850" at bounding box center [241, 349] width 77 height 18
click at [985, 543] on icon "button" at bounding box center [1343, 539] width 21 height 21
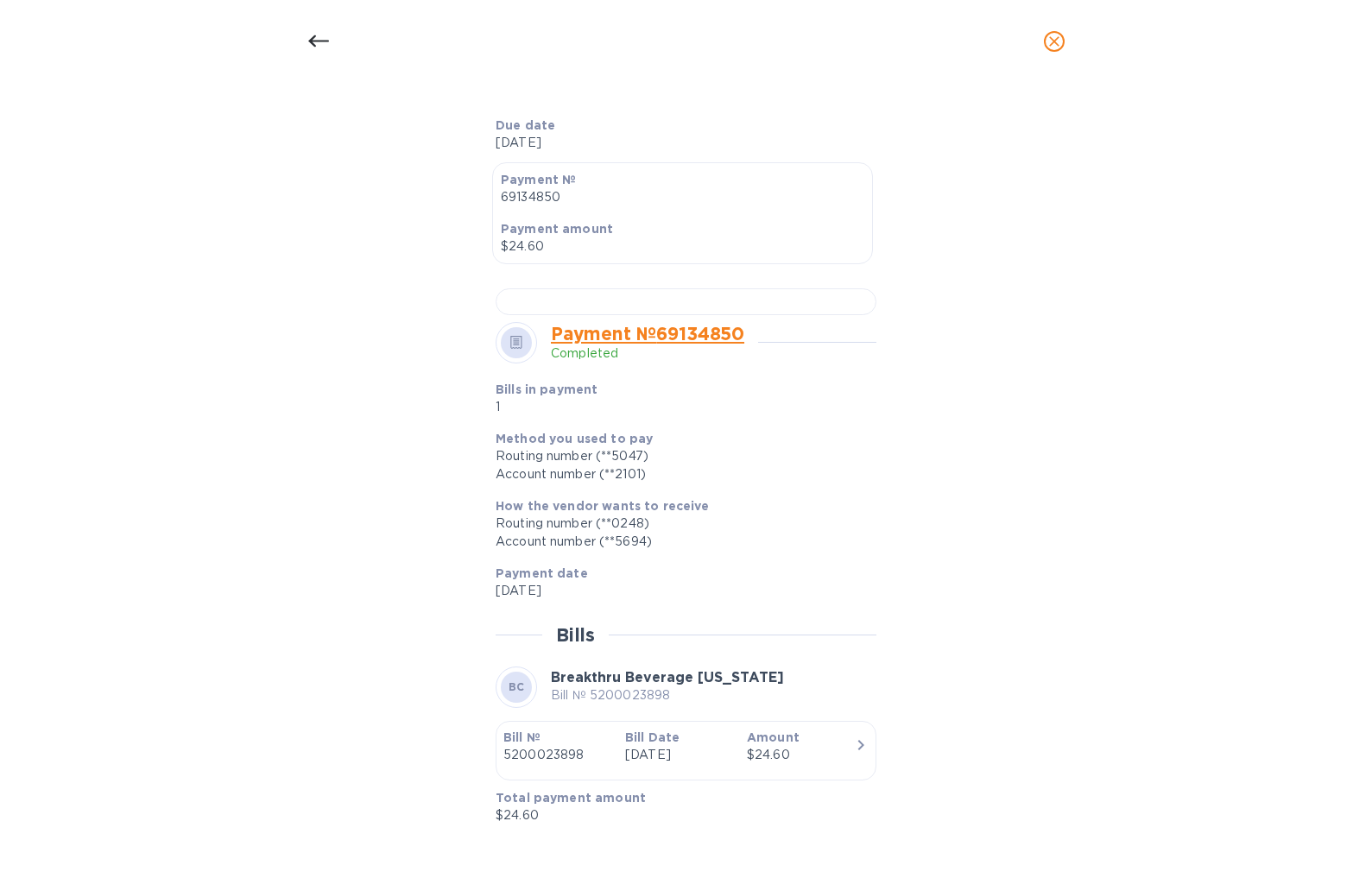
scroll to position [885, 0]
click at [985, 42] on icon "close" at bounding box center [1054, 41] width 17 height 17
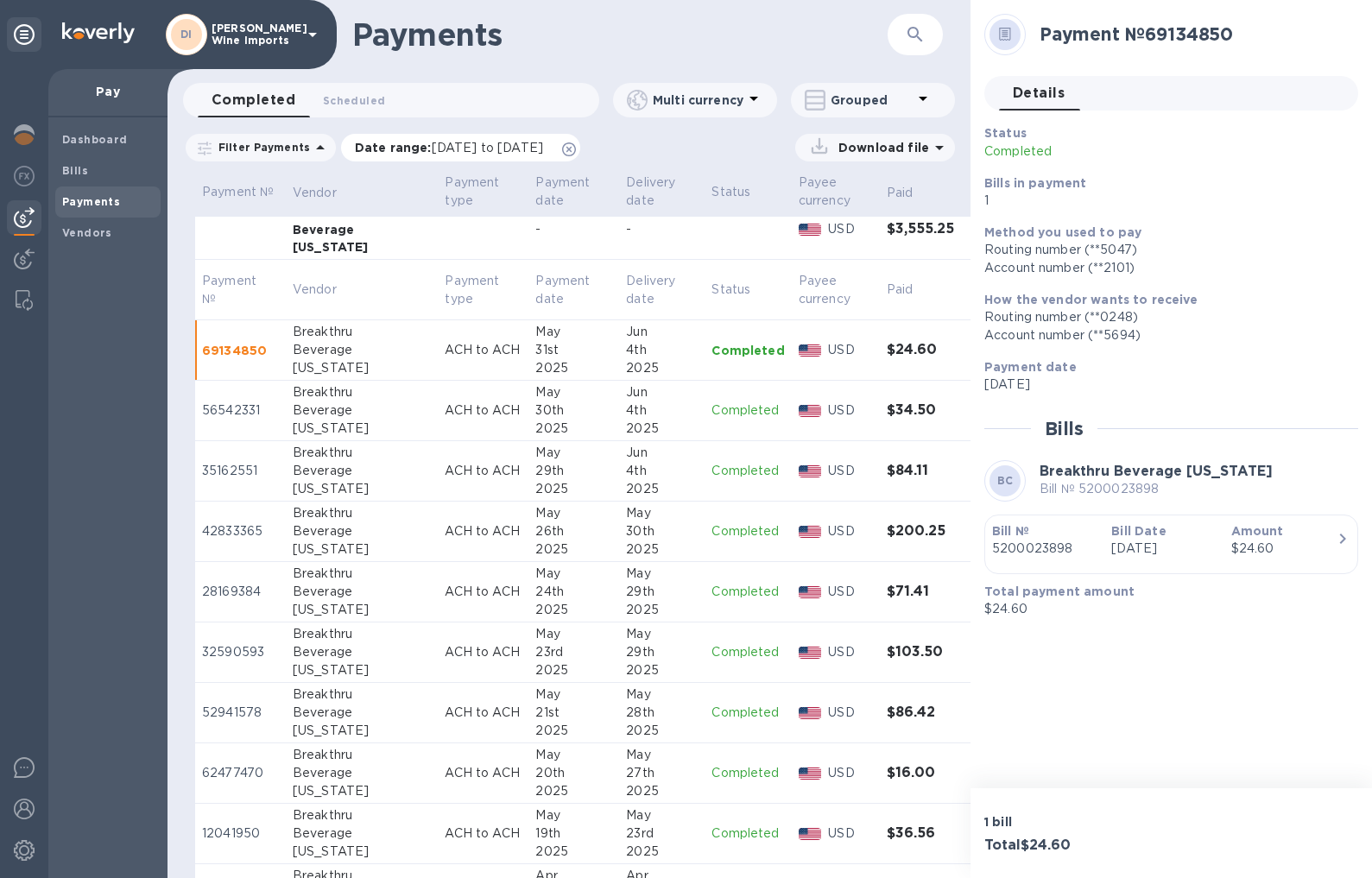
scroll to position [352, 0]
click at [241, 595] on p "28169384" at bounding box center [241, 592] width 77 height 18
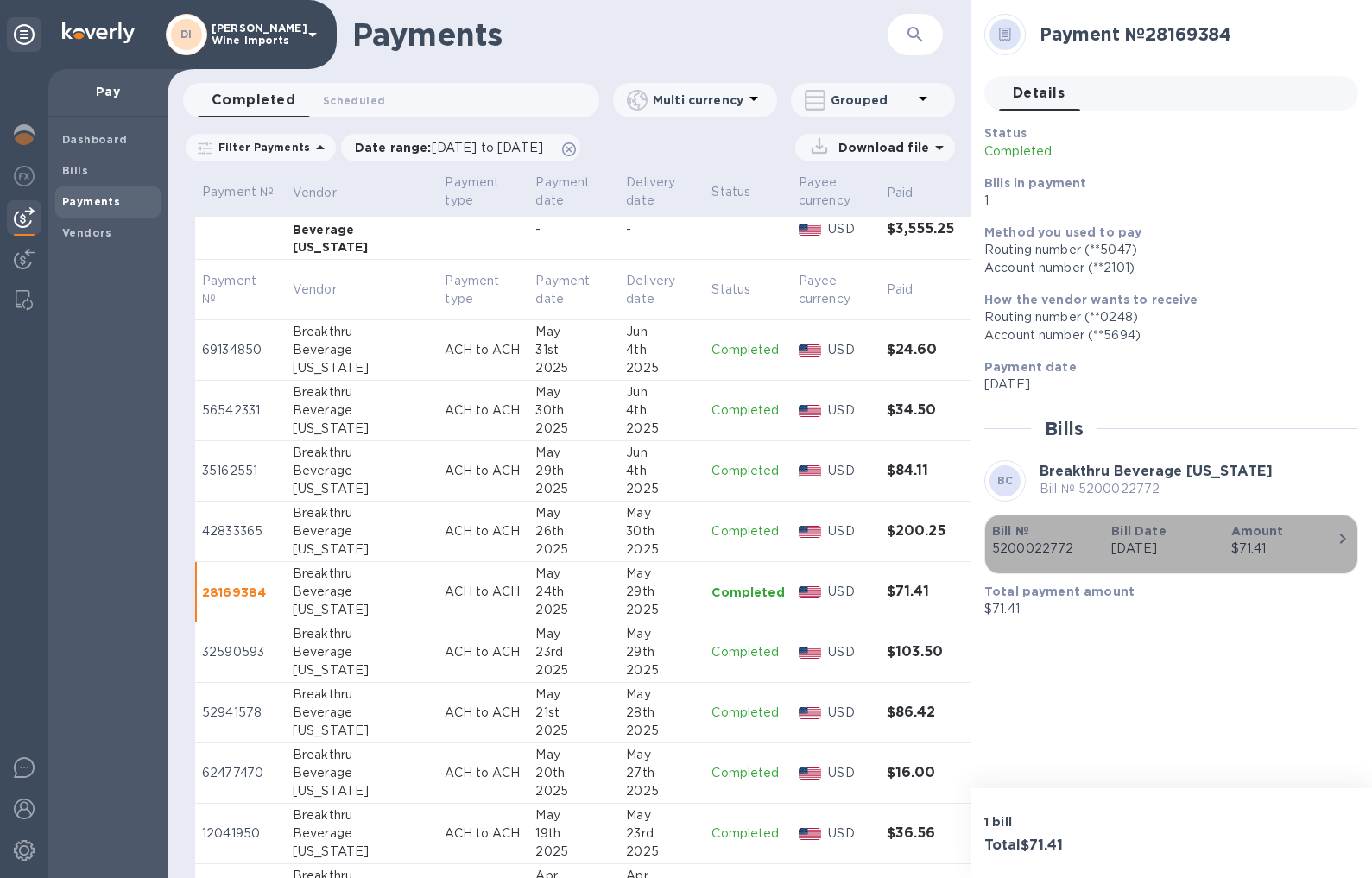
click at [985, 544] on icon "button" at bounding box center [1343, 539] width 21 height 21
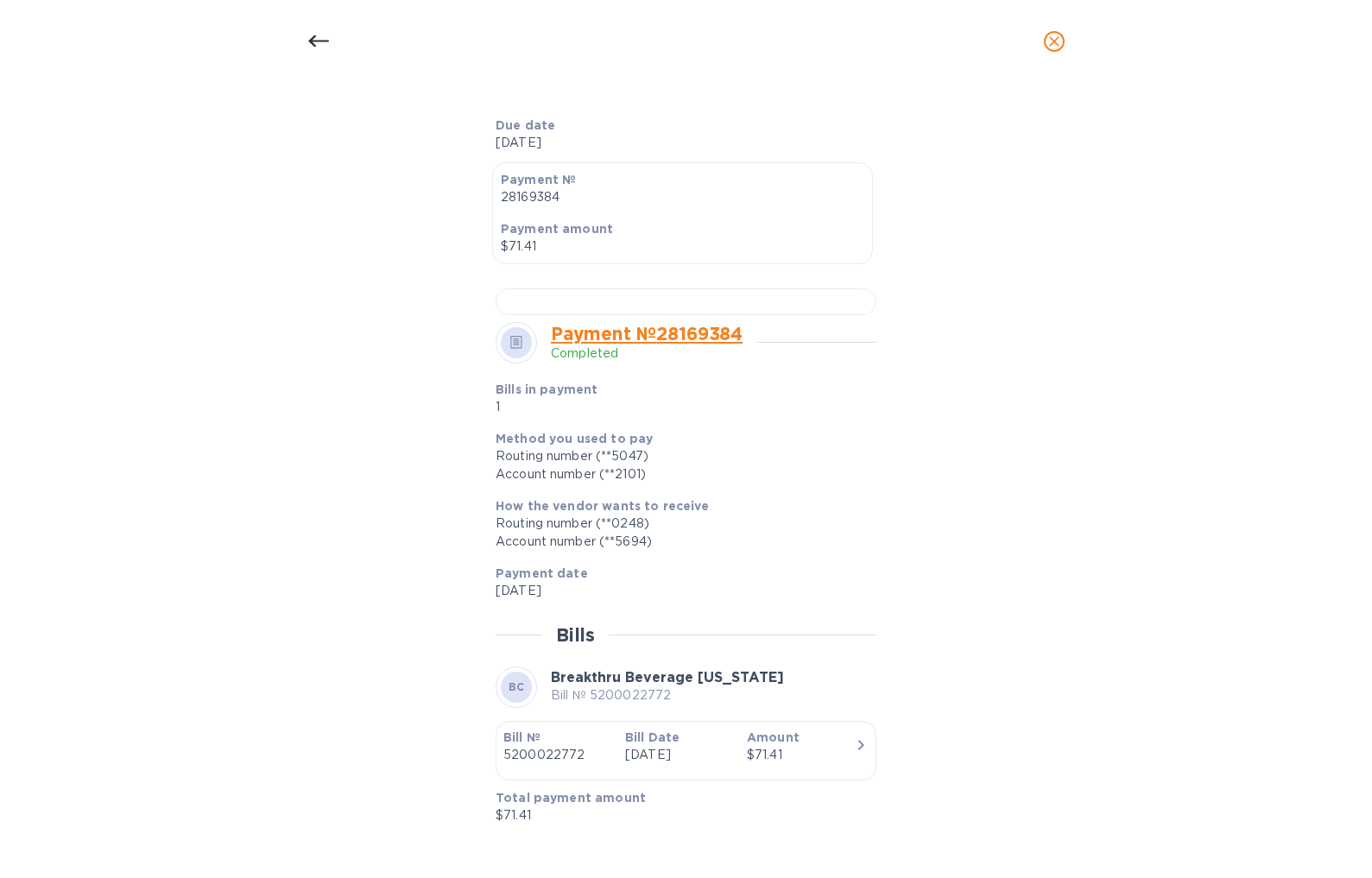
scroll to position [653, 0]
click at [985, 40] on icon "close" at bounding box center [1054, 41] width 17 height 17
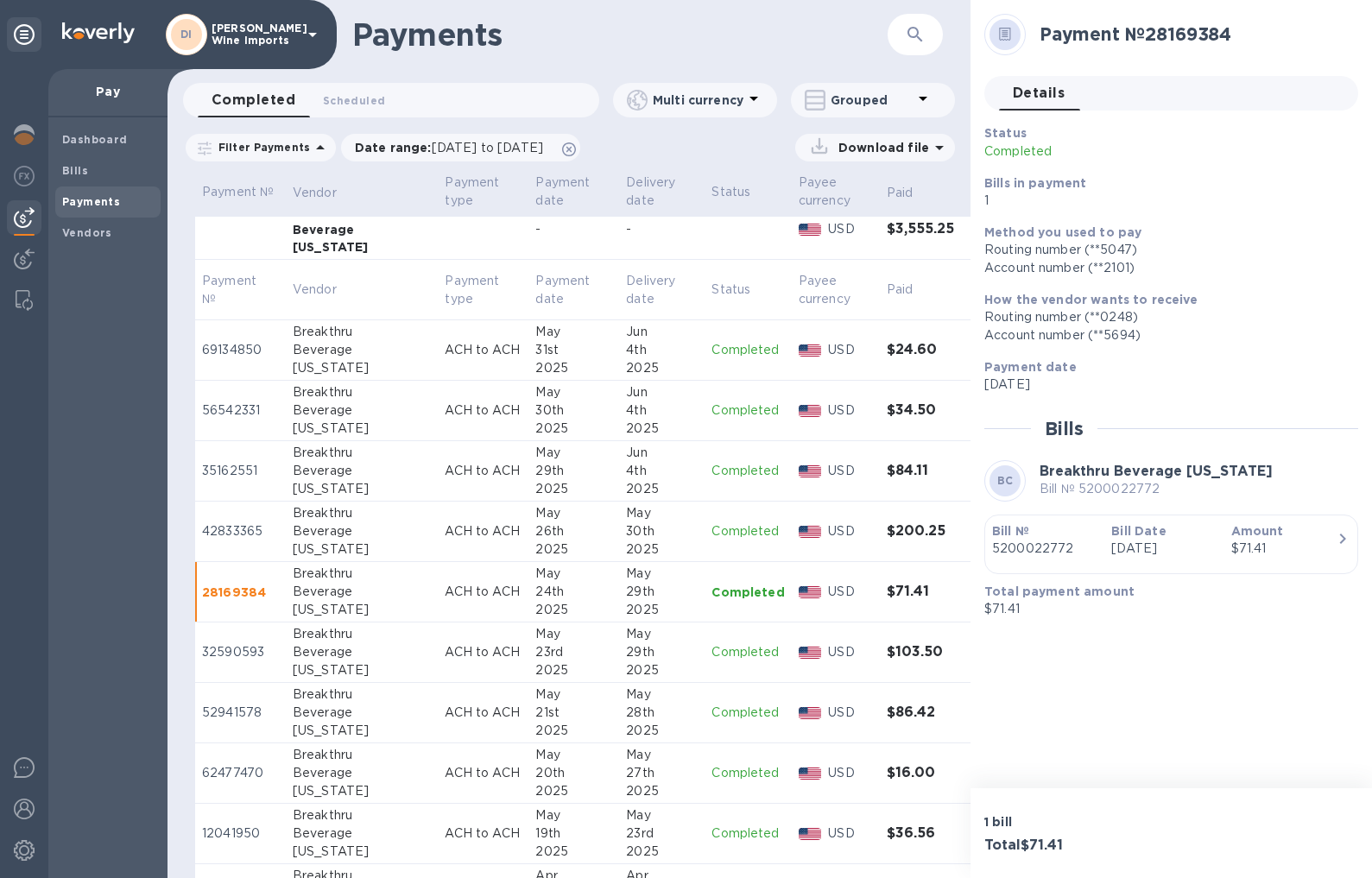
scroll to position [352, 0]
click at [238, 650] on p "32590593" at bounding box center [241, 651] width 77 height 18
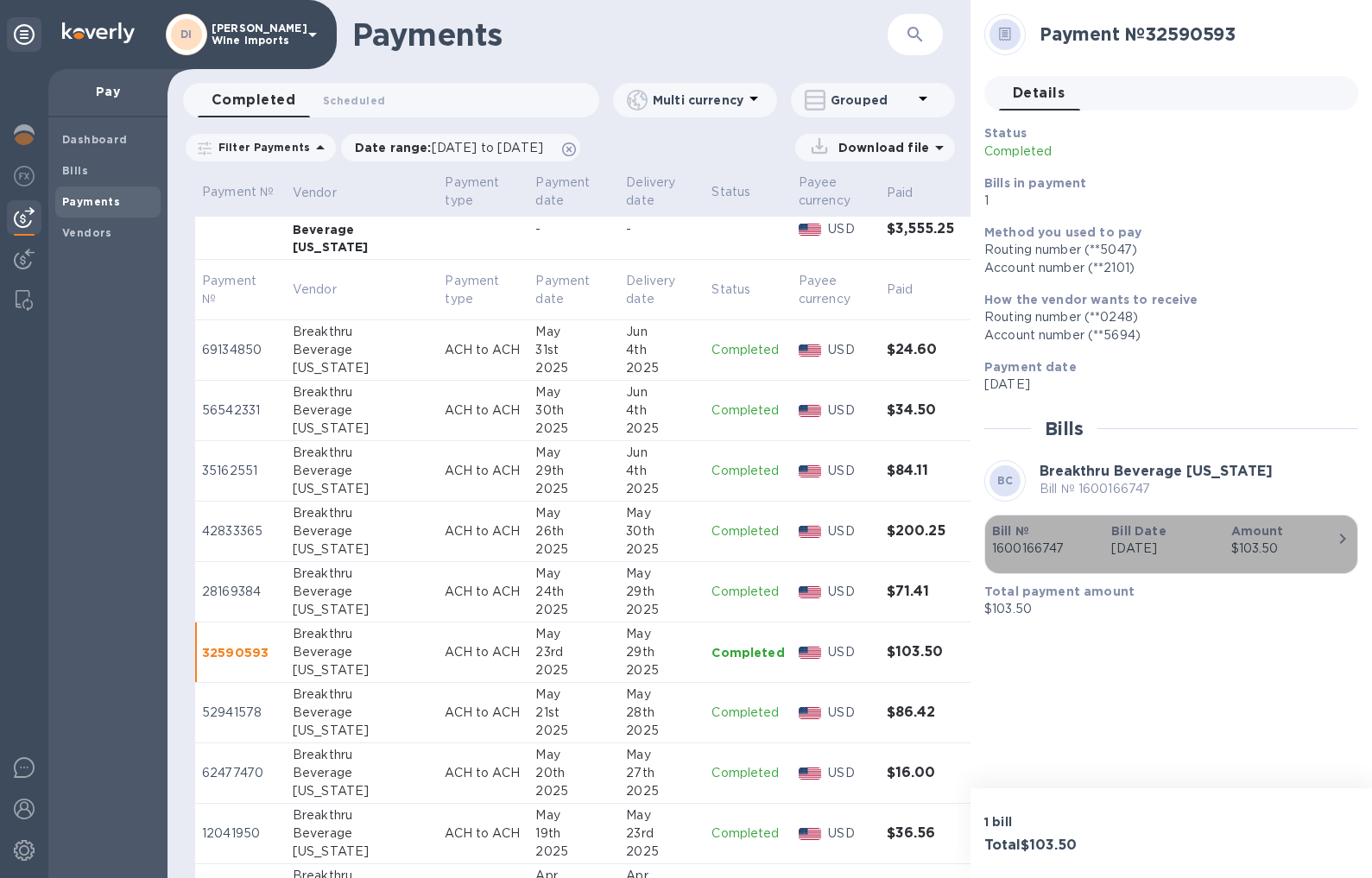
click at [985, 537] on icon "button" at bounding box center [1343, 539] width 21 height 21
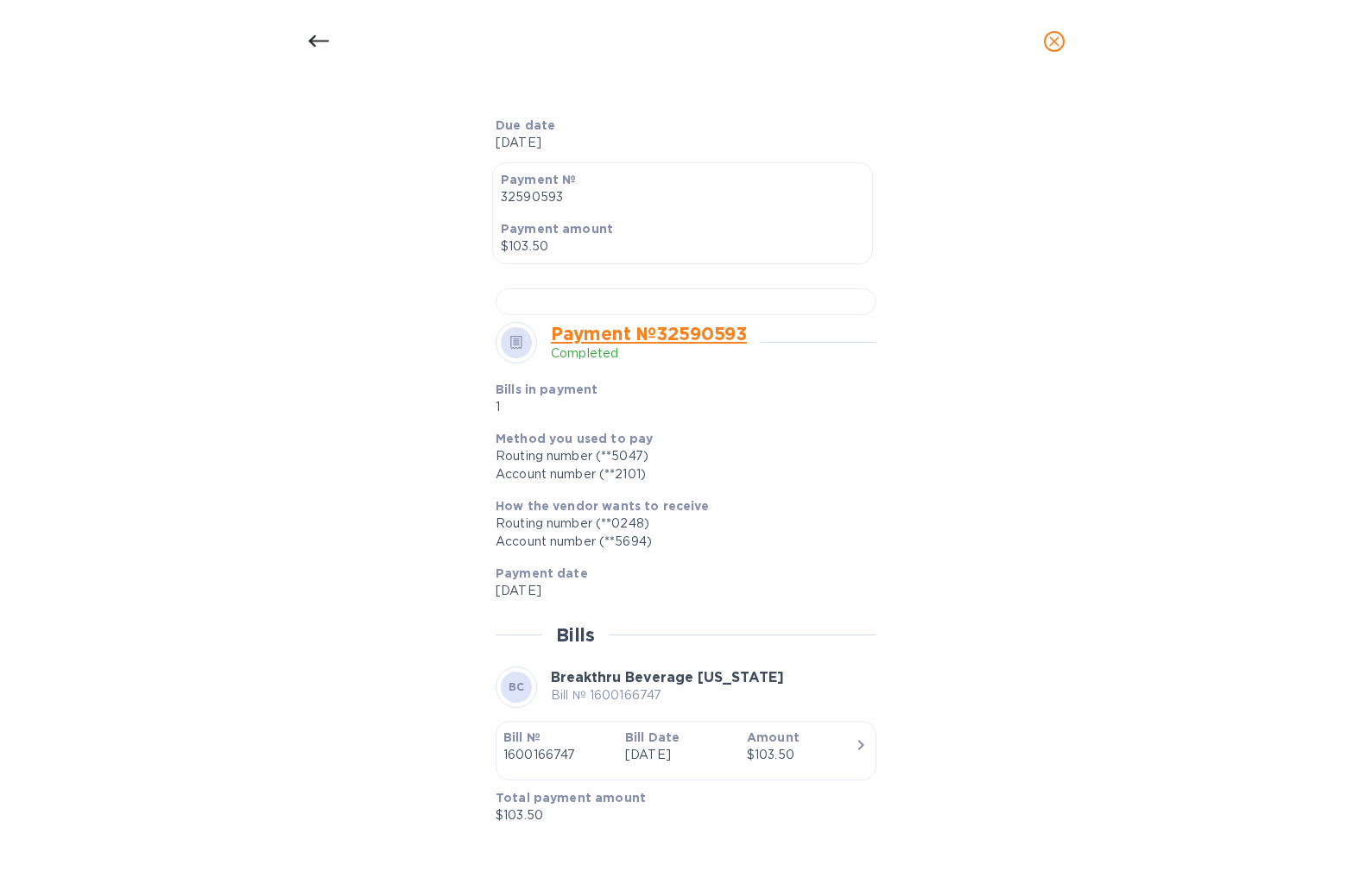
scroll to position [666, 0]
click at [858, 747] on icon "button" at bounding box center [861, 745] width 6 height 10
click at [985, 41] on icon "close" at bounding box center [1054, 41] width 17 height 17
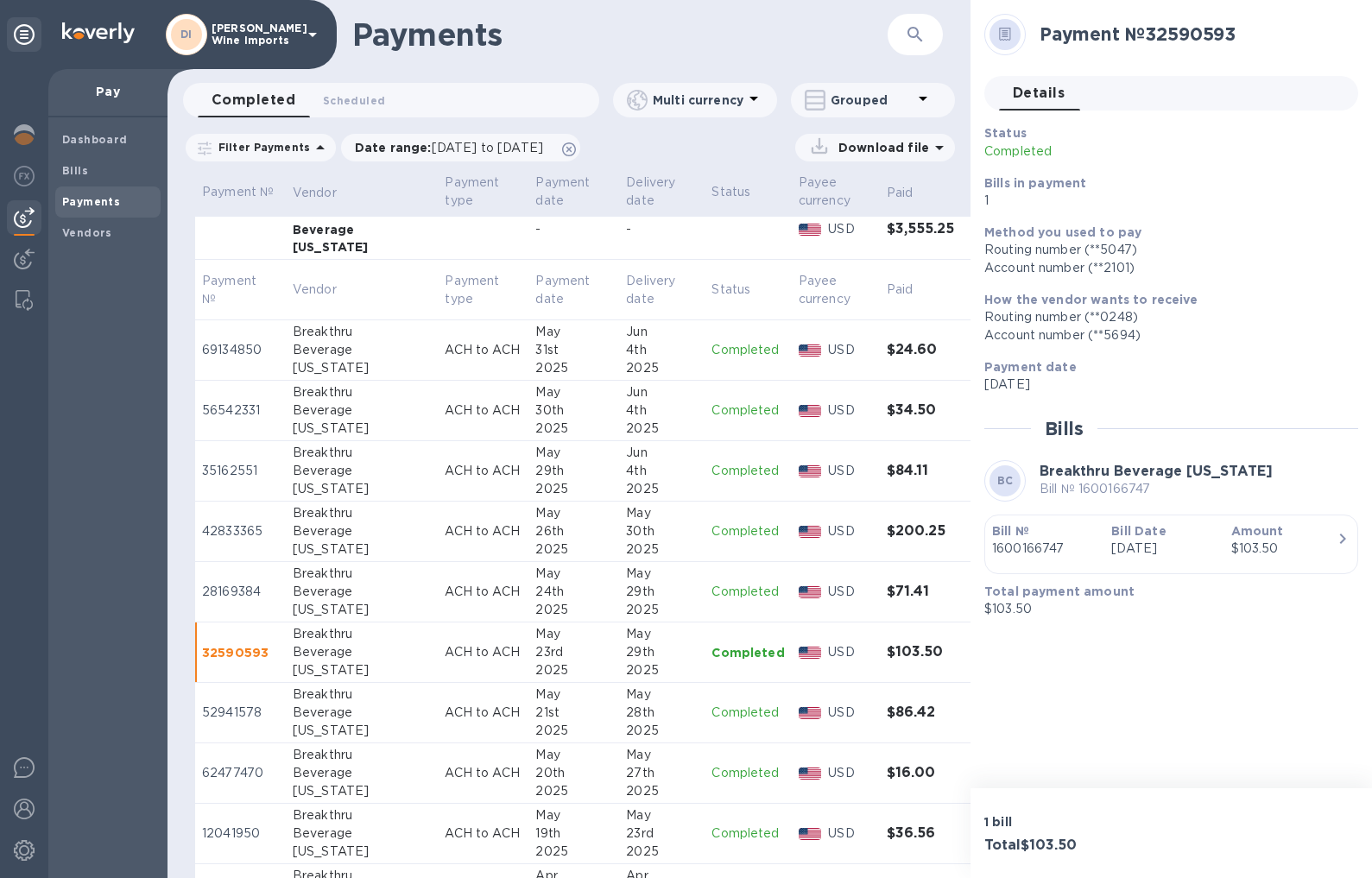
scroll to position [352, 0]
click at [245, 709] on p "52941578" at bounding box center [241, 712] width 77 height 18
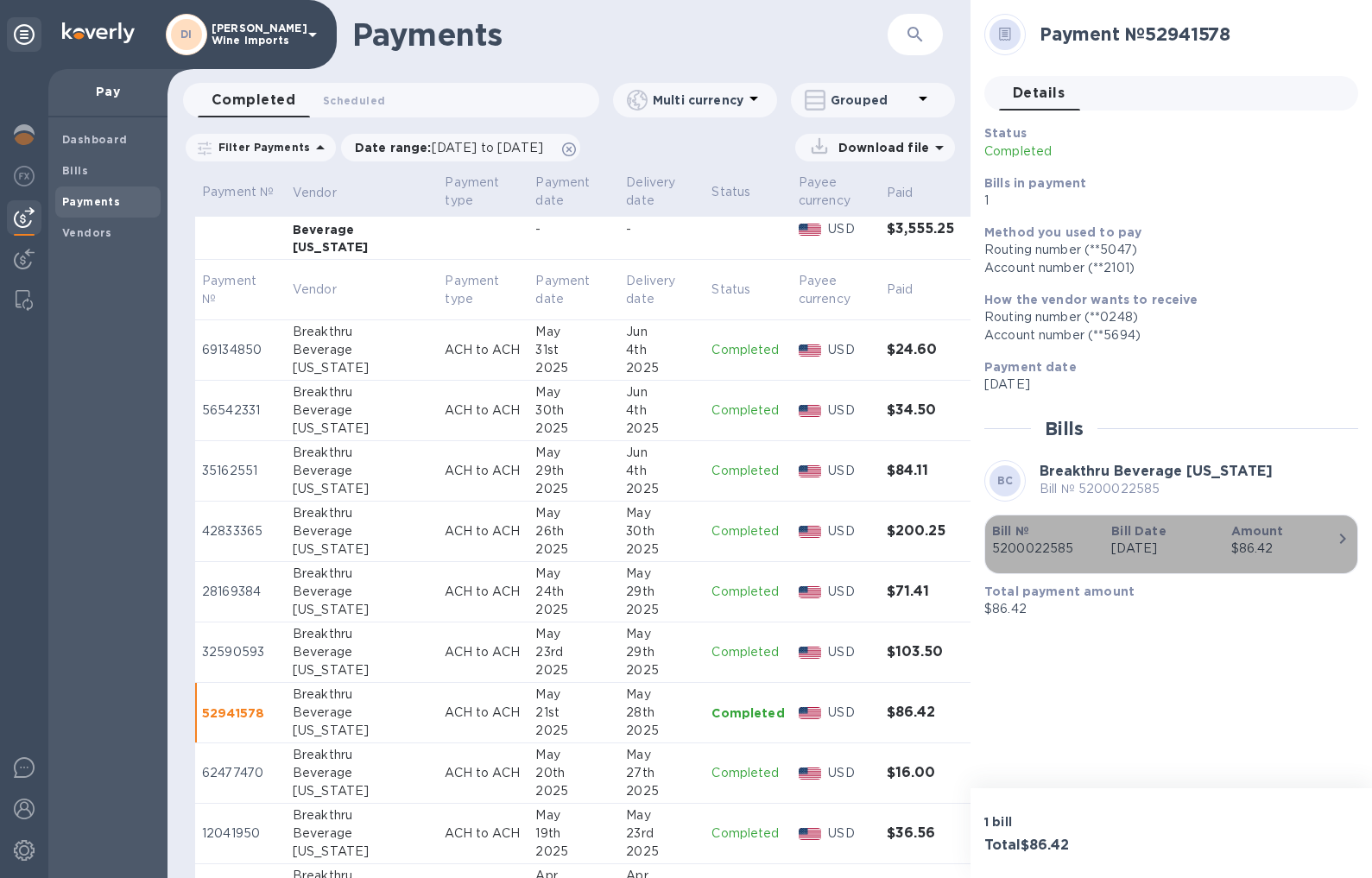
click at [985, 538] on icon "button" at bounding box center [1343, 539] width 21 height 21
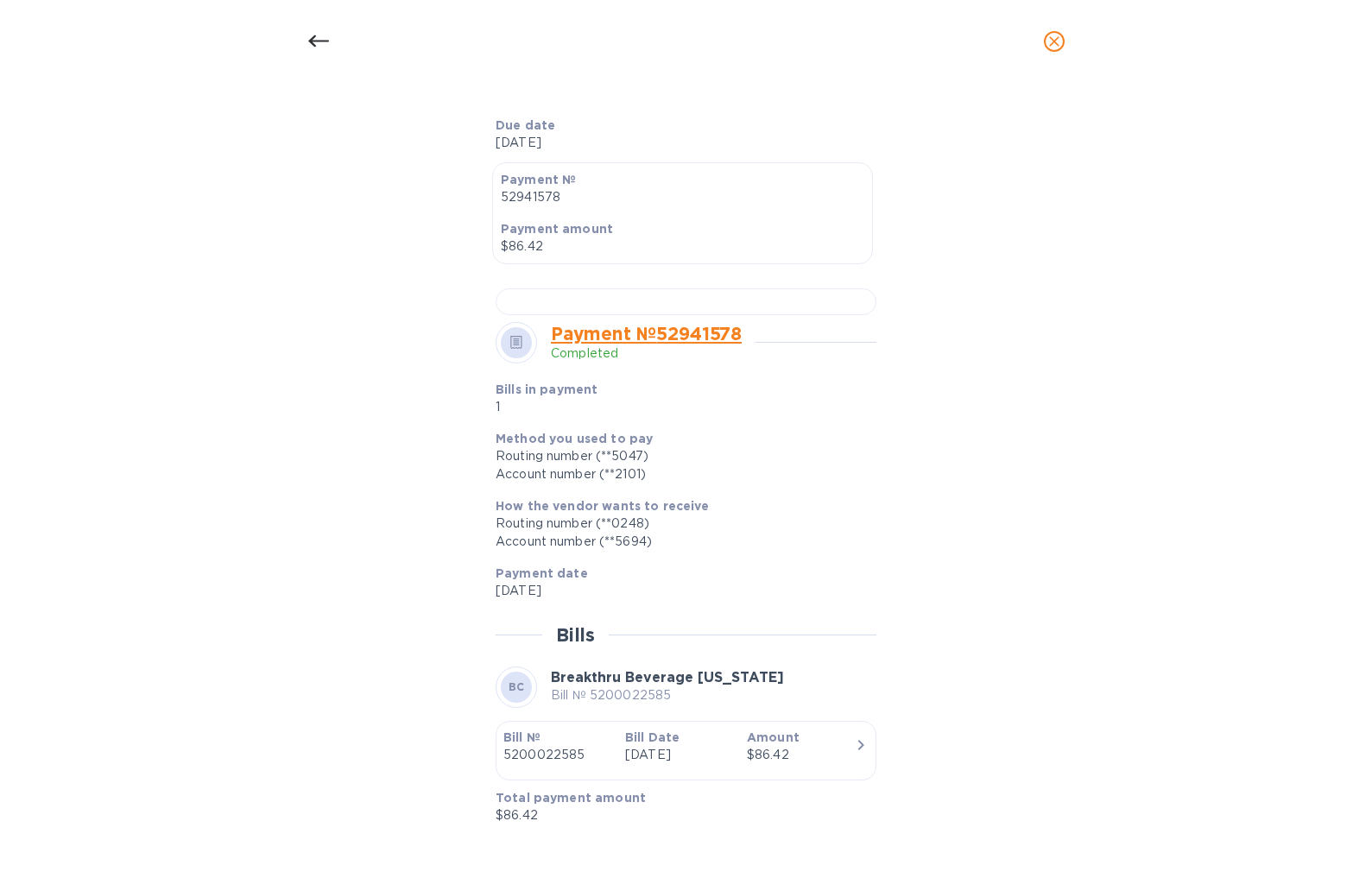
scroll to position [695, 0]
click at [985, 40] on icon "close" at bounding box center [1054, 41] width 10 height 10
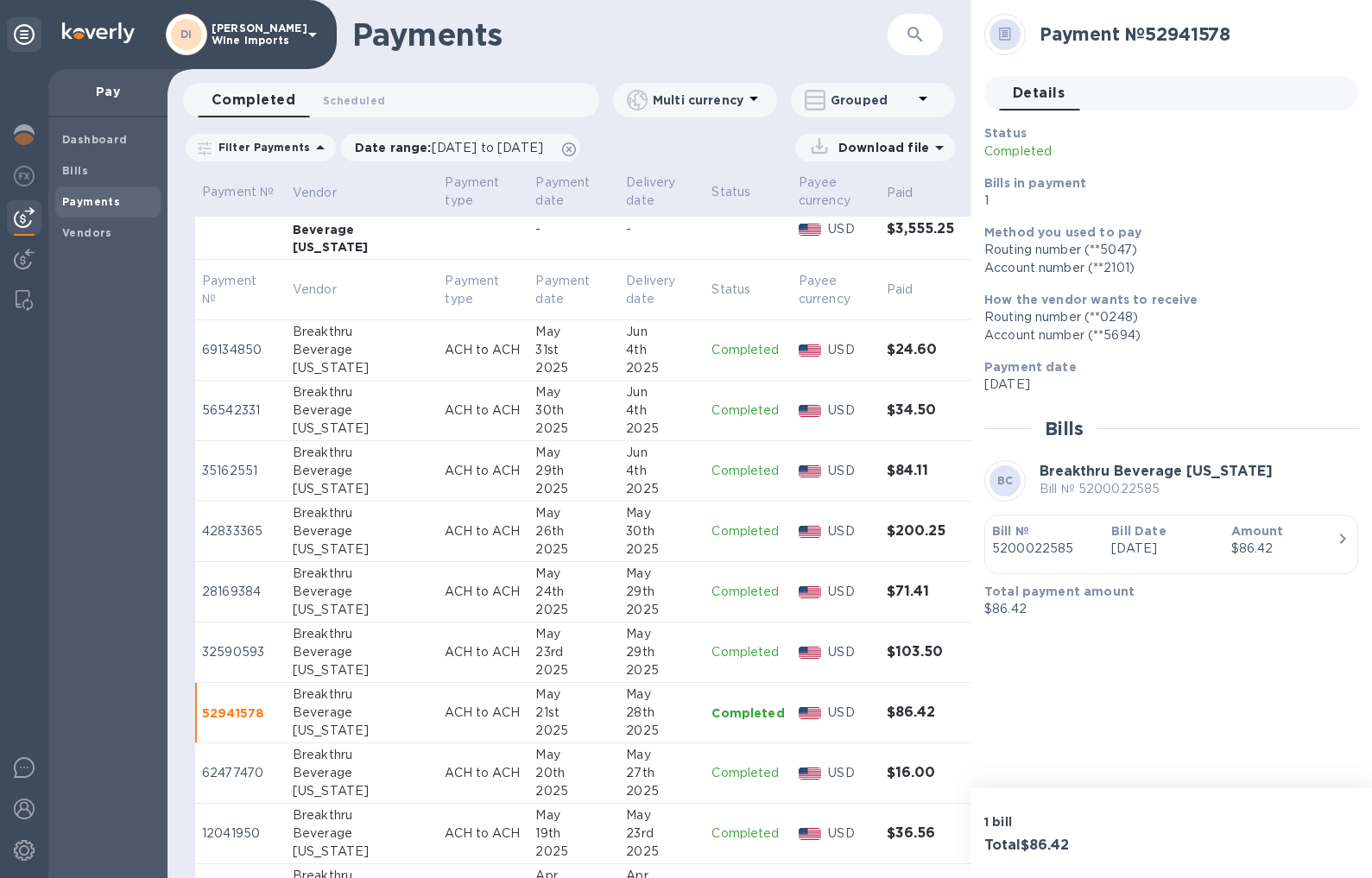
scroll to position [352, 0]
click at [243, 774] on p "62477470" at bounding box center [241, 773] width 77 height 18
click at [985, 541] on icon "button" at bounding box center [1343, 539] width 21 height 21
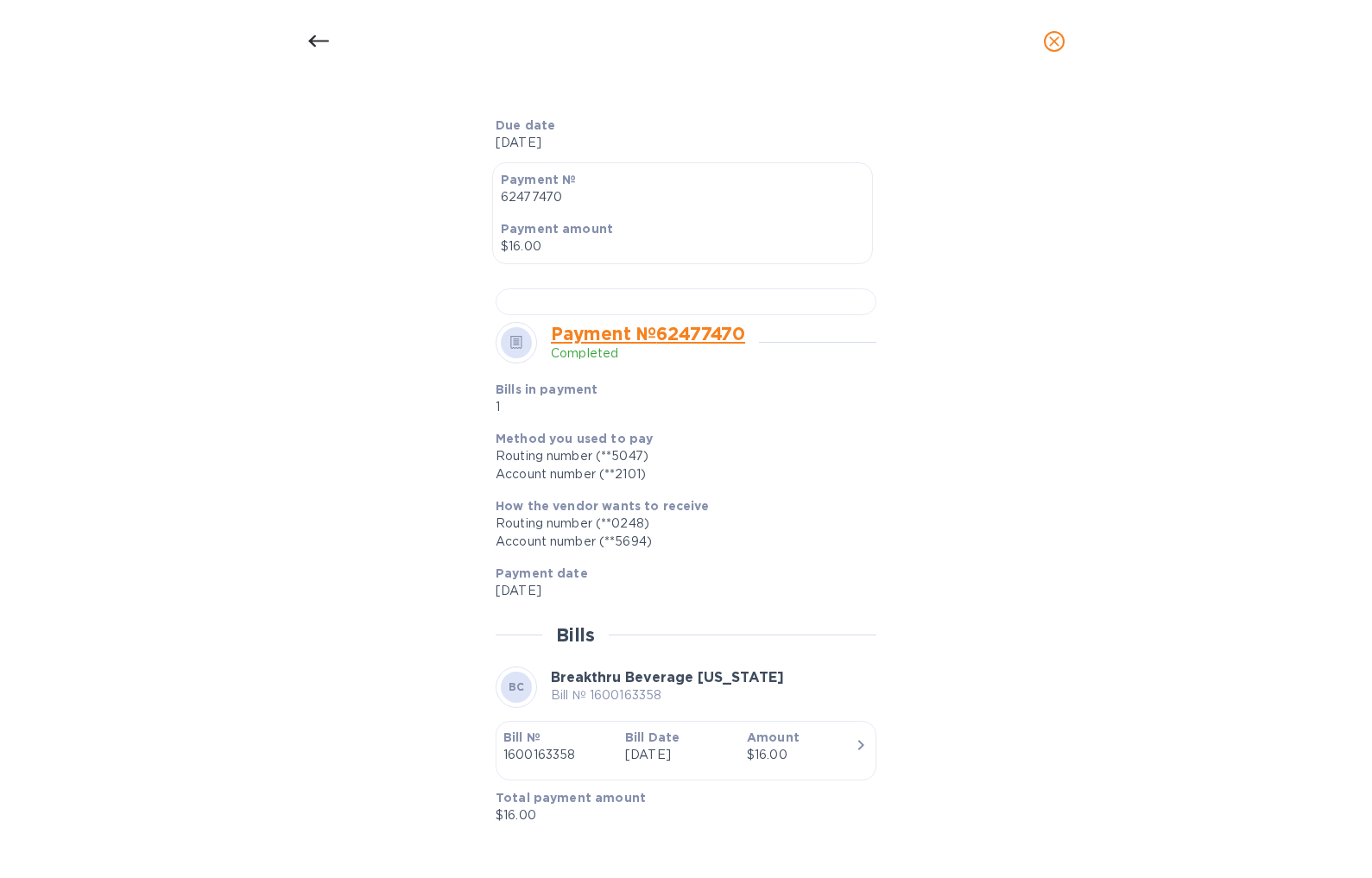
scroll to position [623, 0]
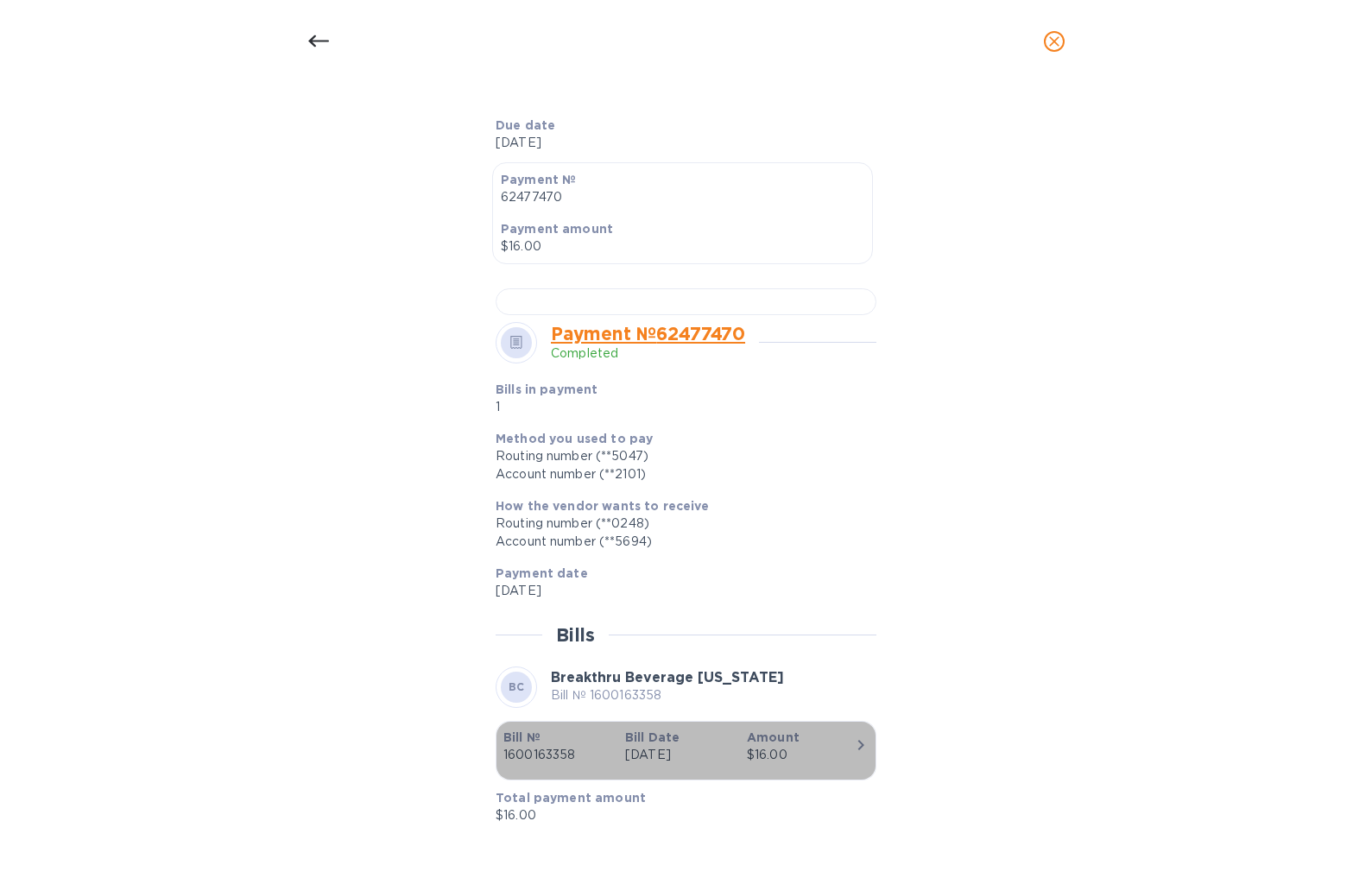
click at [858, 751] on icon "button" at bounding box center [861, 745] width 6 height 10
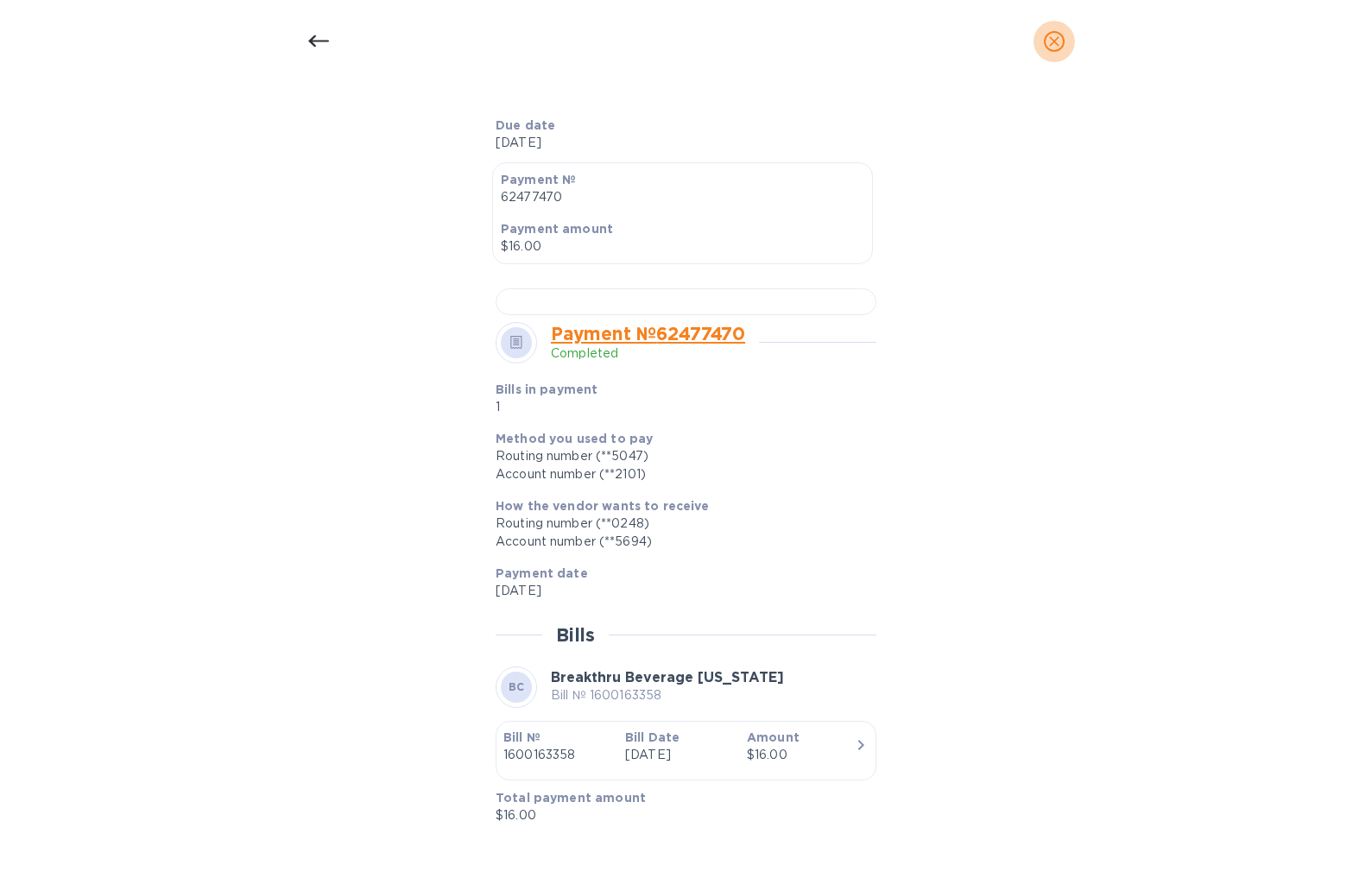
click at [985, 41] on icon "close" at bounding box center [1054, 41] width 10 height 10
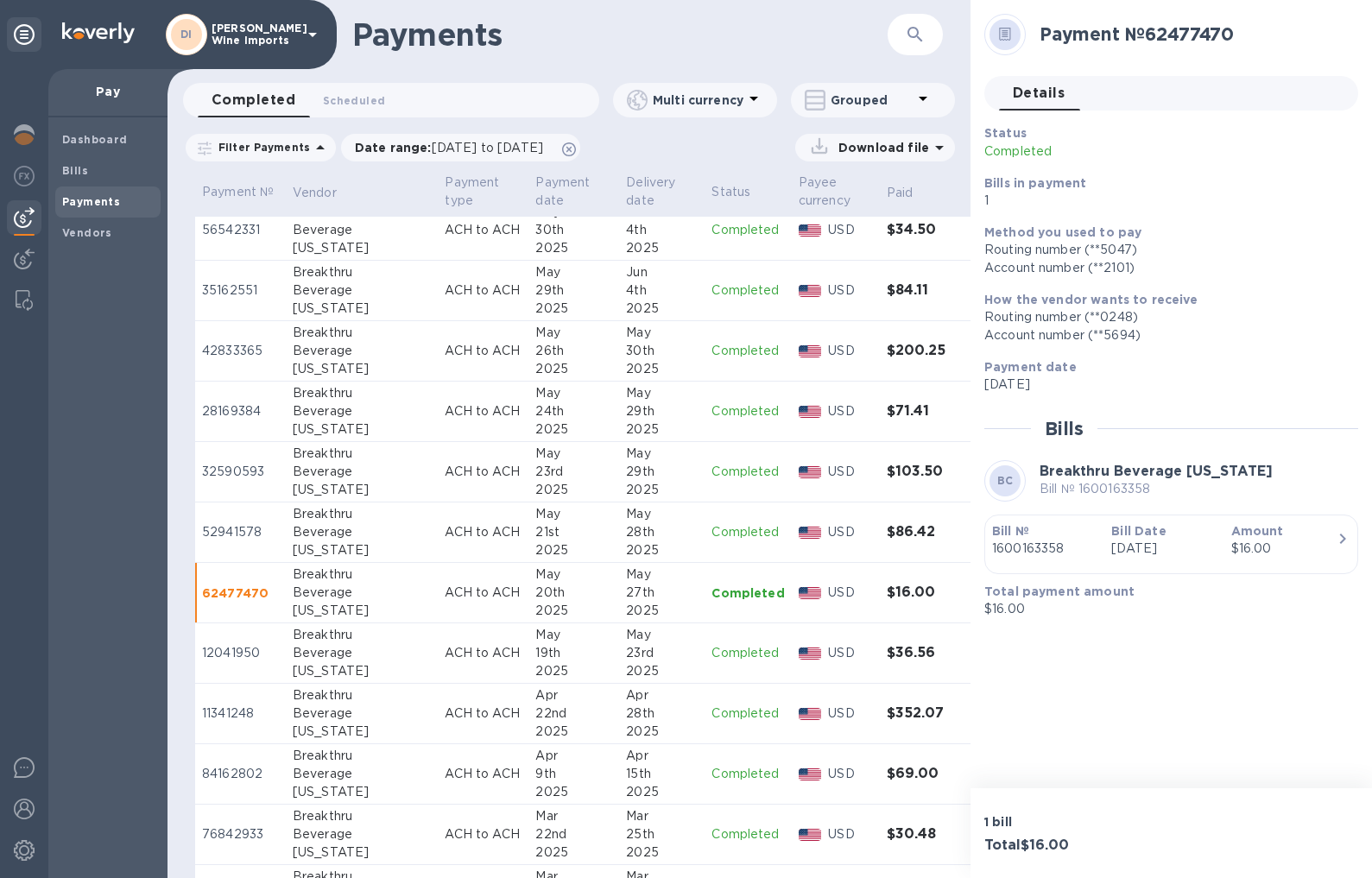
scroll to position [704, 0]
click at [237, 653] on p "12041950" at bounding box center [241, 651] width 77 height 18
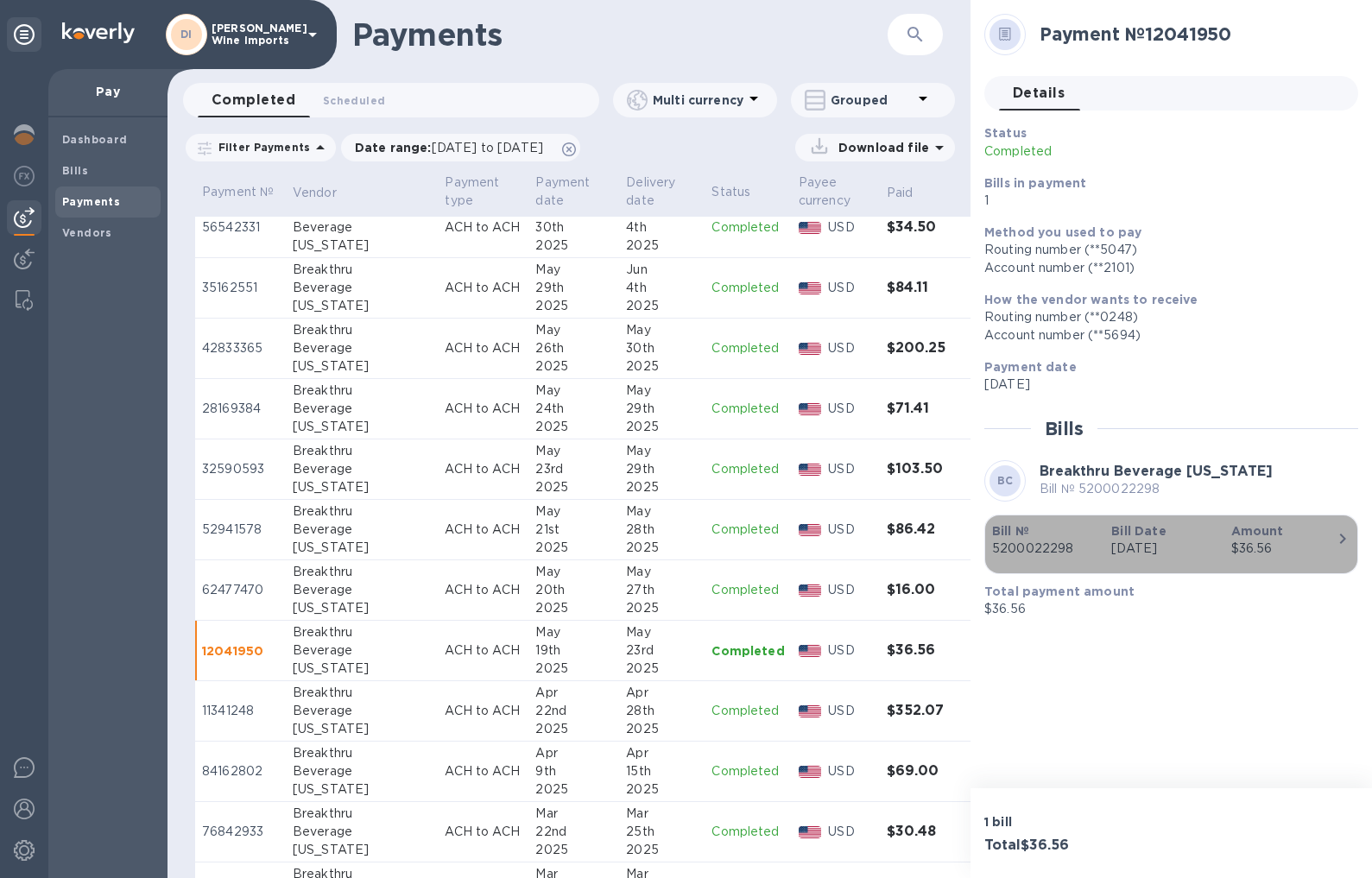
click at [985, 536] on icon "button" at bounding box center [1343, 539] width 21 height 21
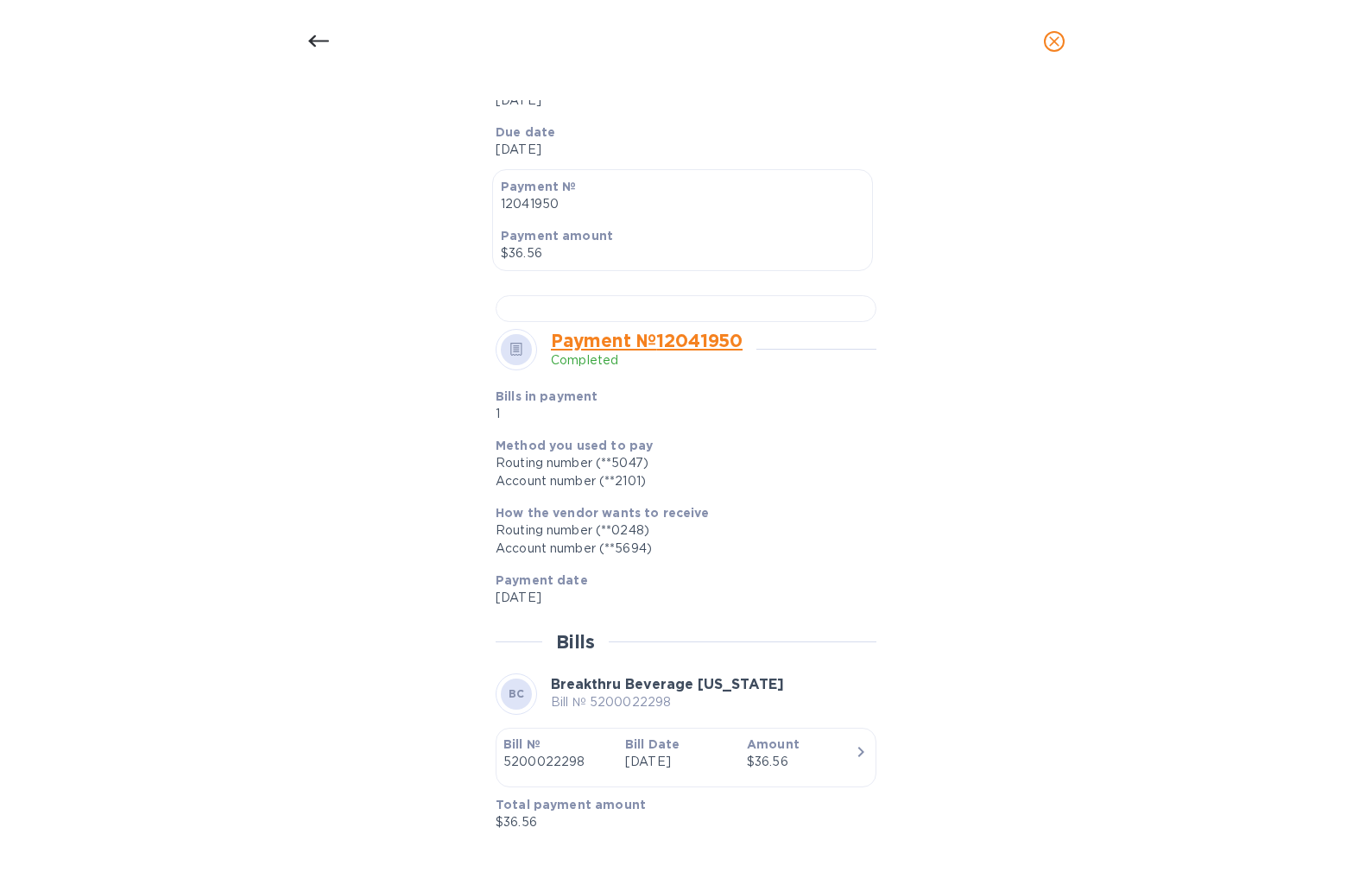
scroll to position [416, 0]
click at [985, 37] on icon "close" at bounding box center [1054, 41] width 17 height 17
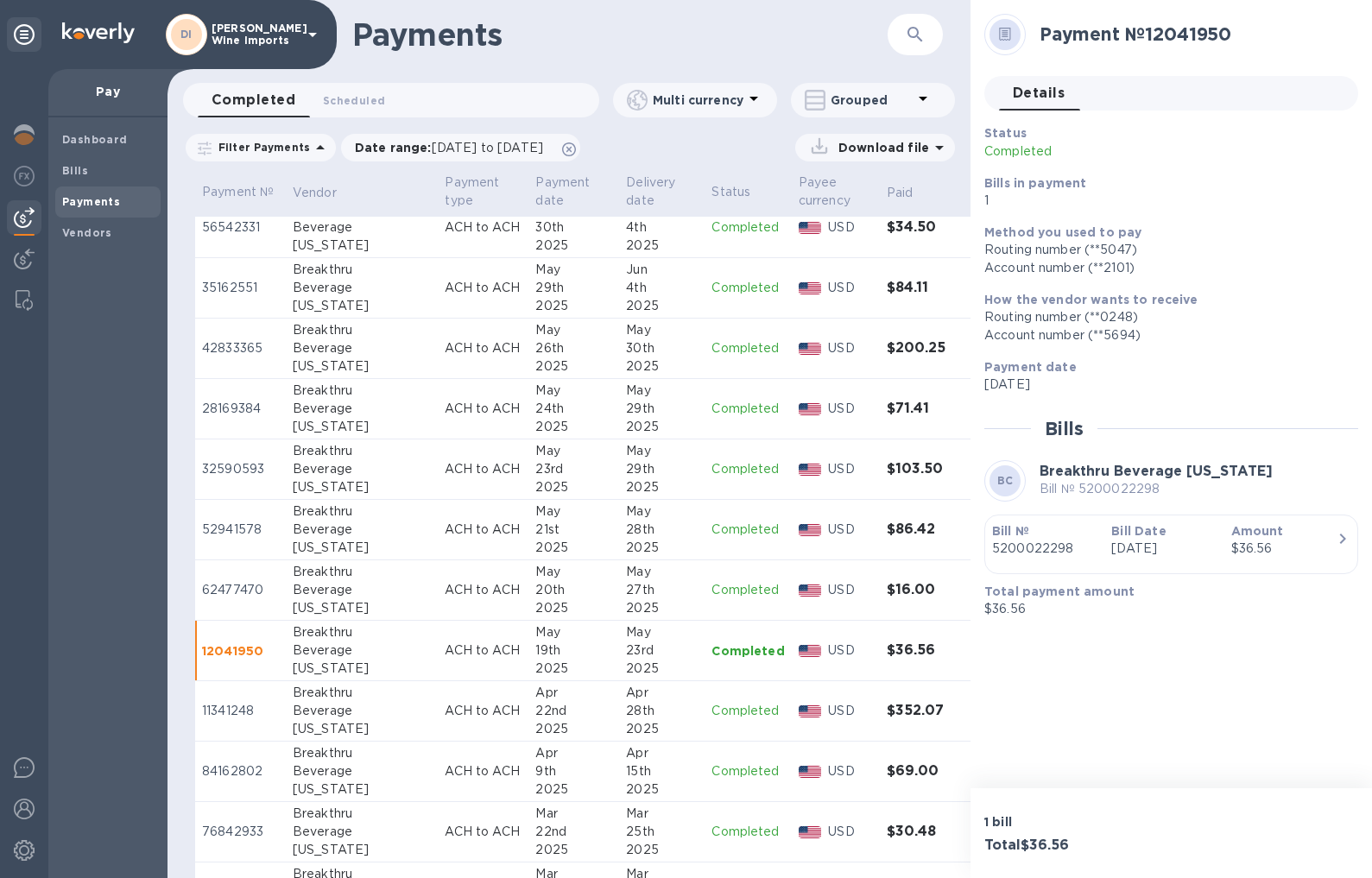
scroll to position [352, 0]
click at [240, 709] on p "11341248" at bounding box center [241, 710] width 77 height 18
click at [248, 772] on p "84162802" at bounding box center [241, 771] width 77 height 18
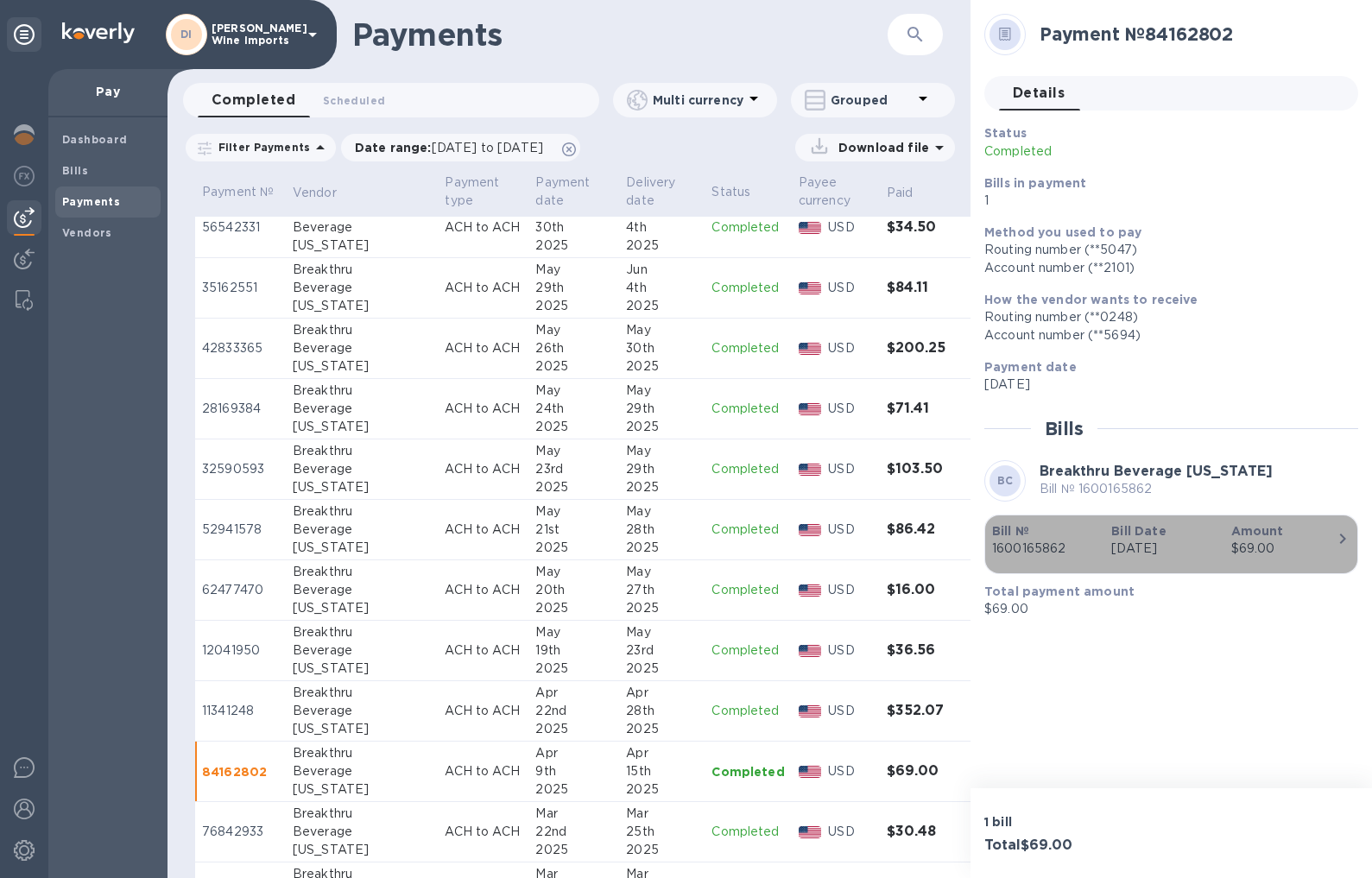
click at [985, 540] on icon "button" at bounding box center [1343, 539] width 21 height 21
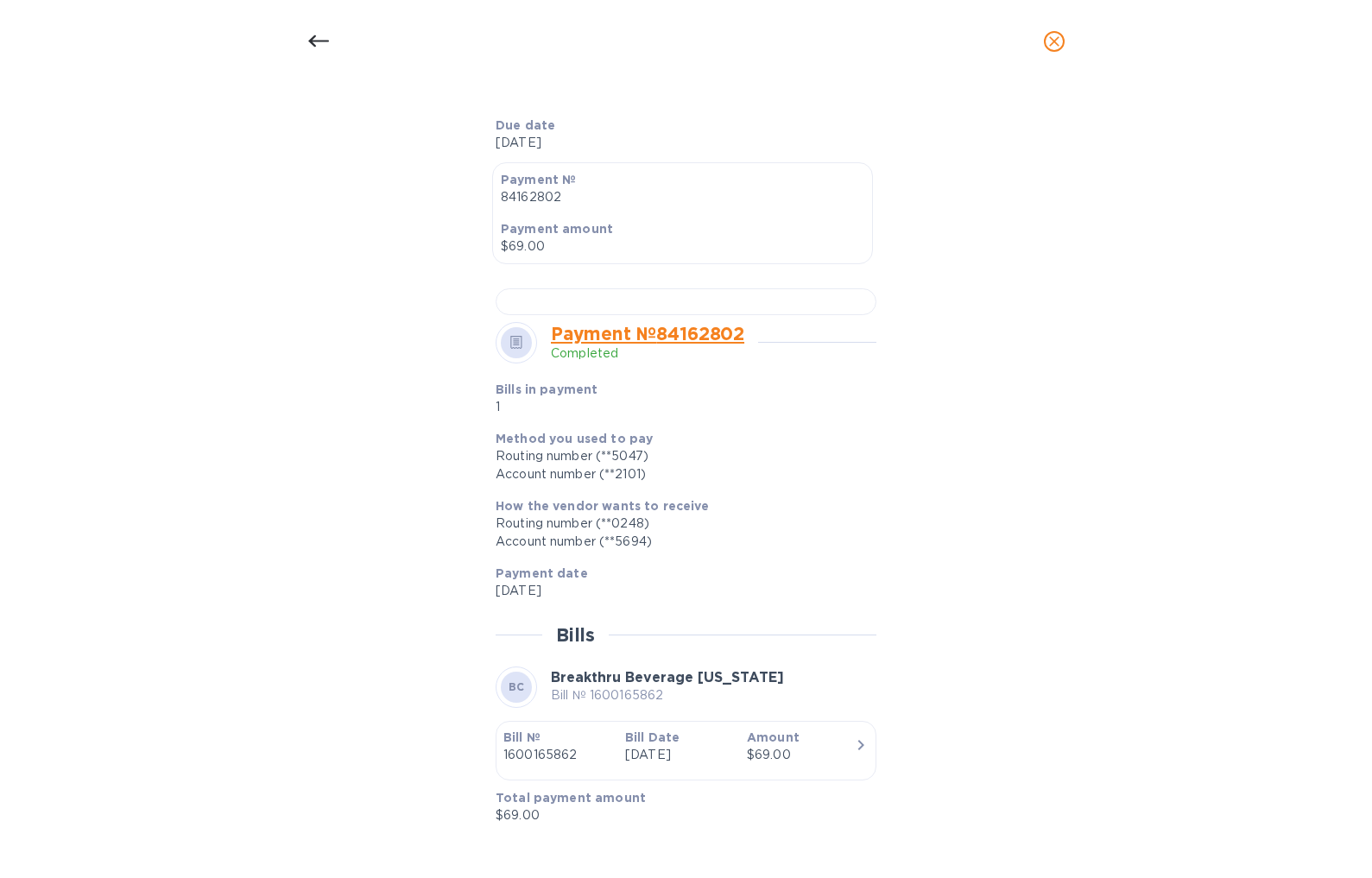
scroll to position [666, 0]
click at [985, 46] on icon "close" at bounding box center [1054, 41] width 17 height 17
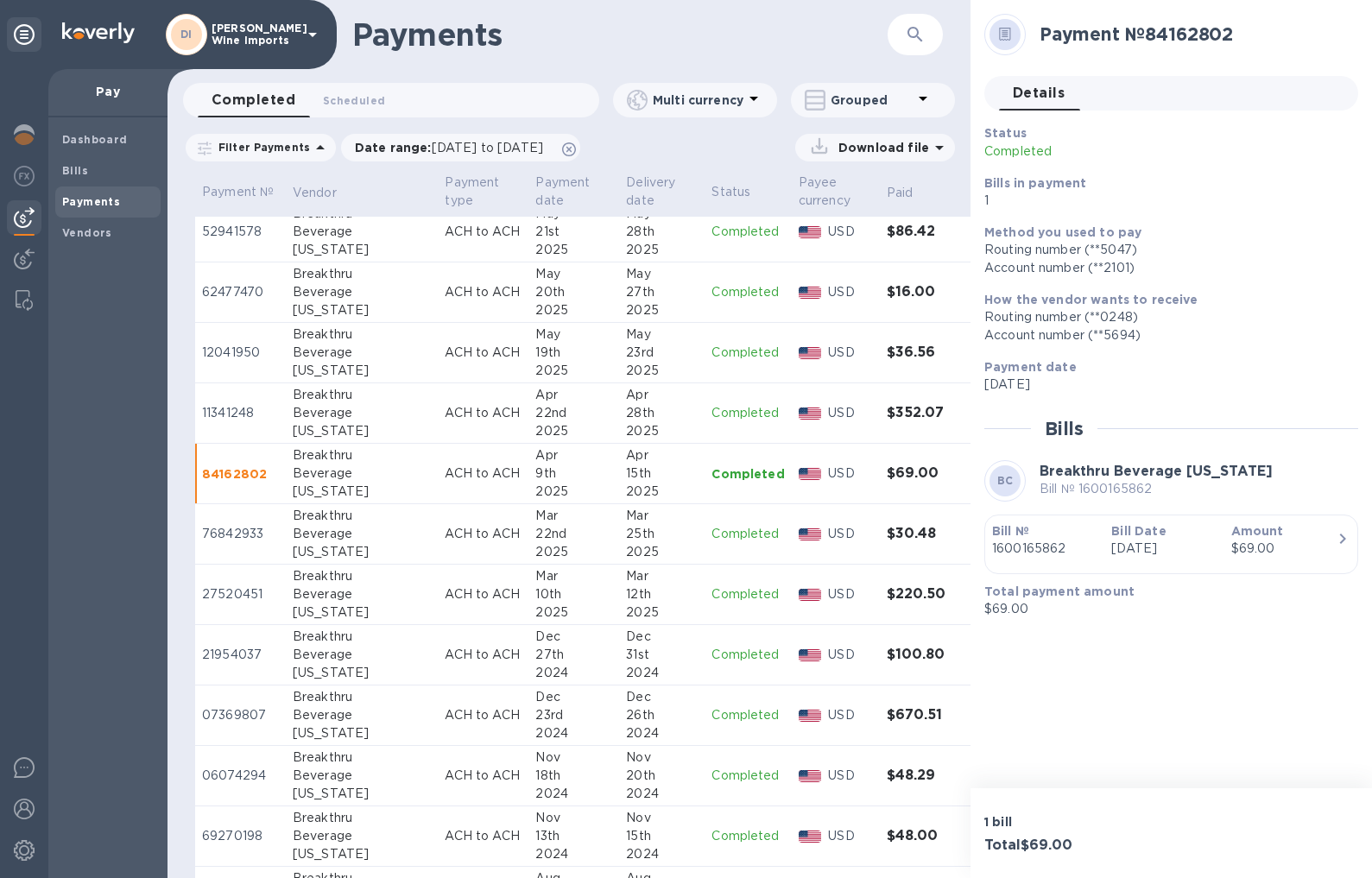
scroll to position [1011, 0]
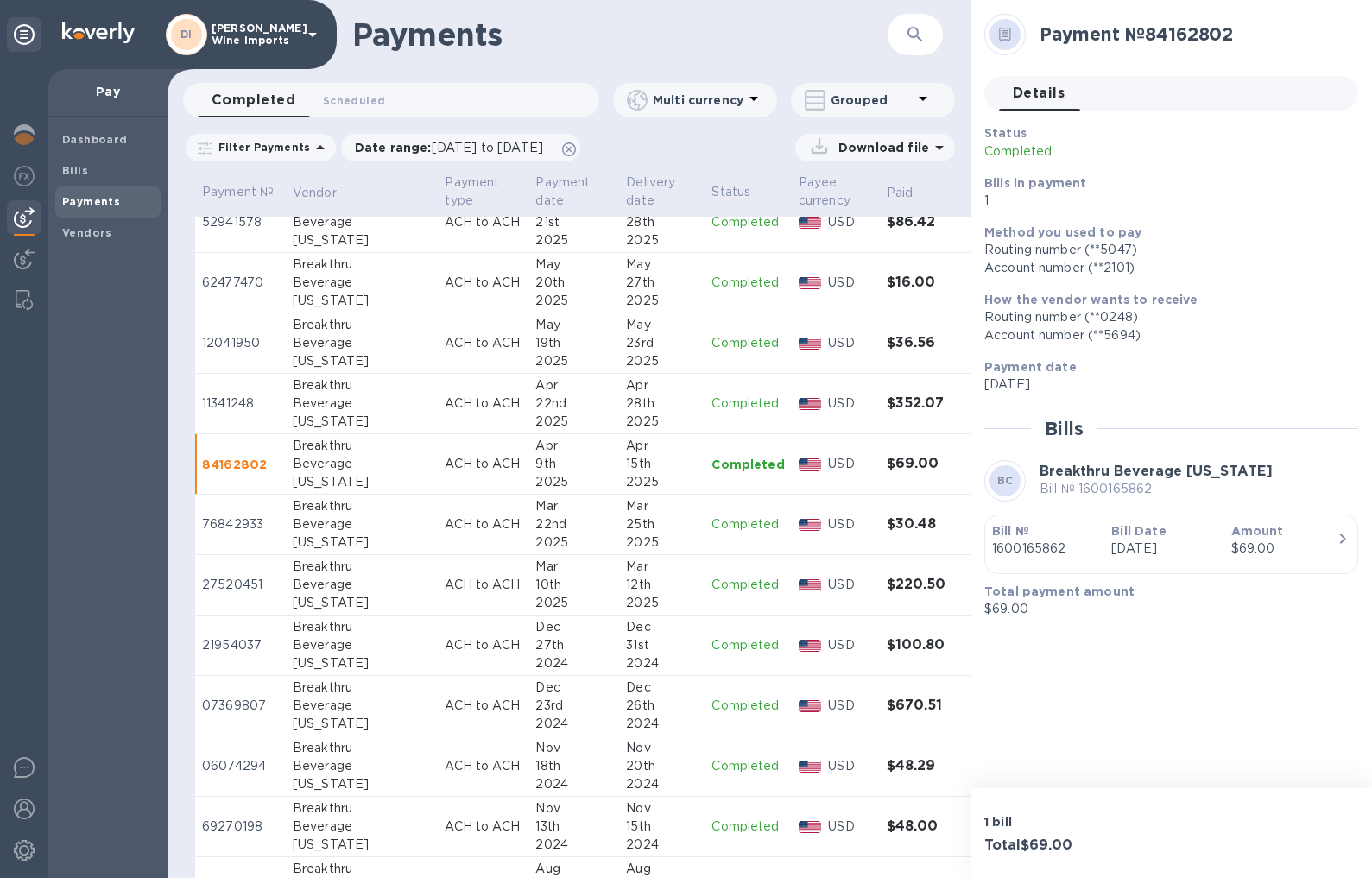
click at [238, 521] on p "76842933" at bounding box center [241, 524] width 77 height 18
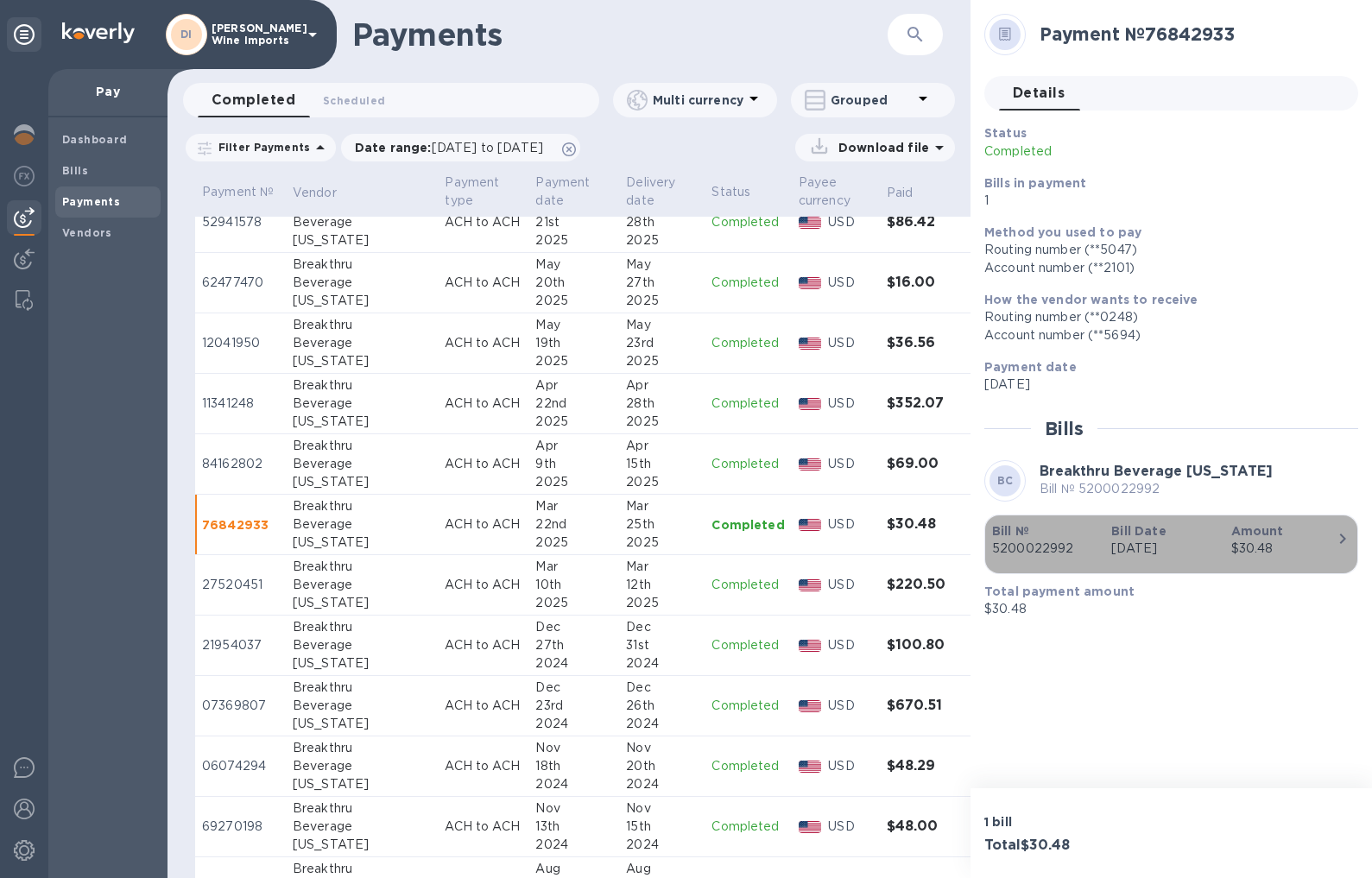
click at [985, 540] on icon "button" at bounding box center [1343, 538] width 6 height 10
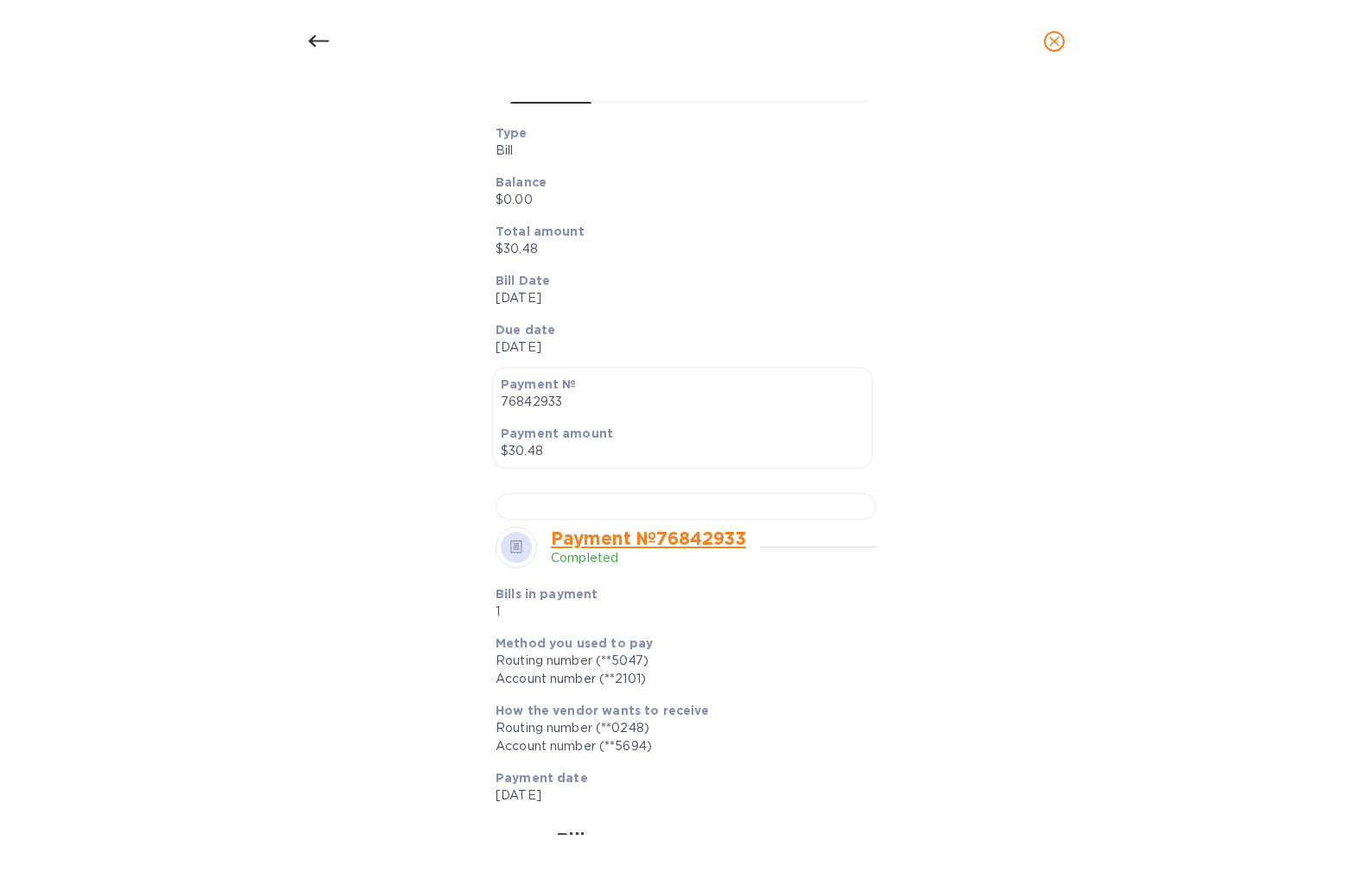
scroll to position [218, 0]
click at [985, 38] on icon "close" at bounding box center [1054, 41] width 10 height 10
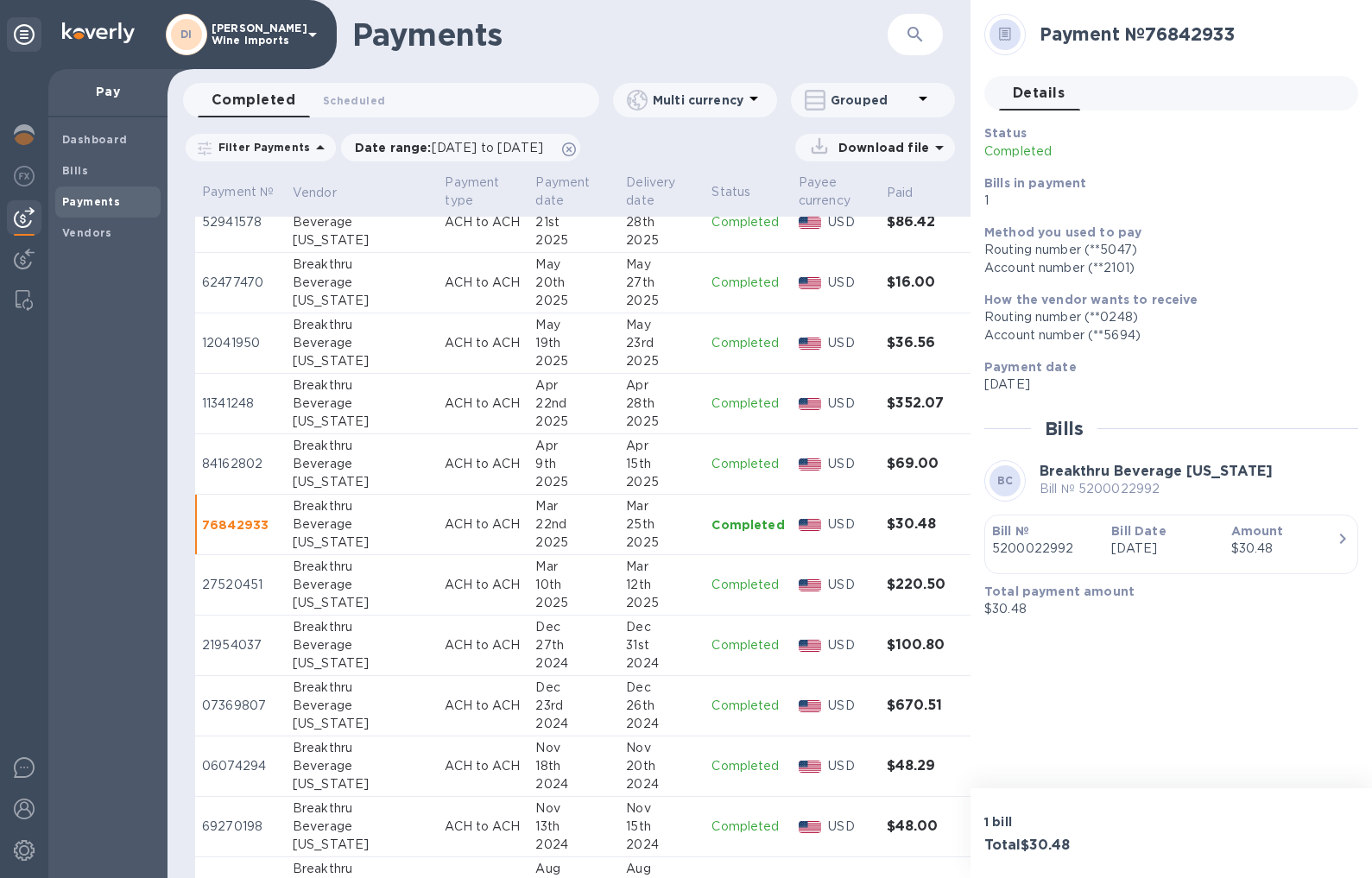
click at [249, 582] on p "27520451" at bounding box center [241, 584] width 77 height 18
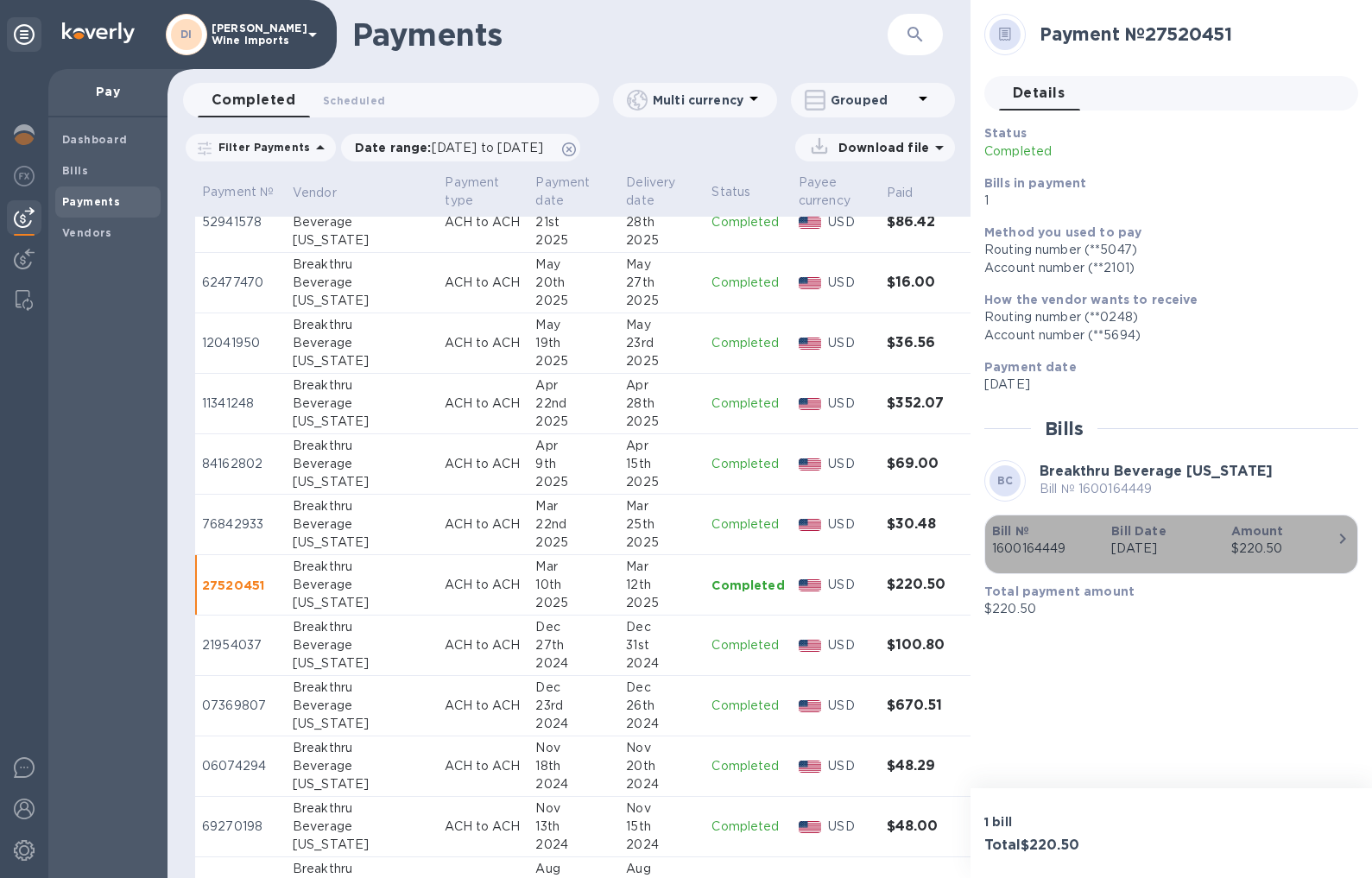
click at [985, 539] on icon "button" at bounding box center [1343, 539] width 21 height 21
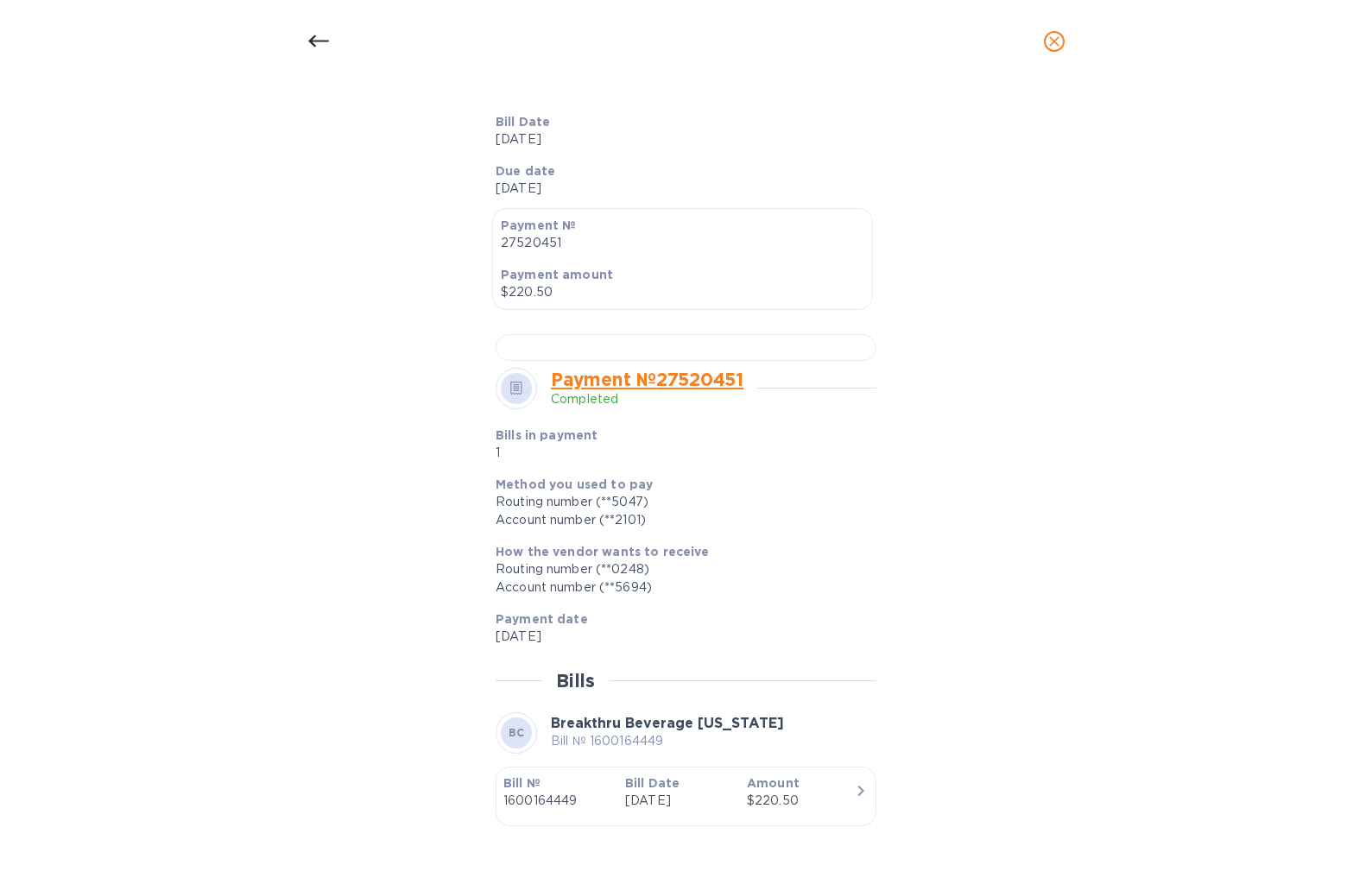
scroll to position [383, 0]
